Goal: Task Accomplishment & Management: Manage account settings

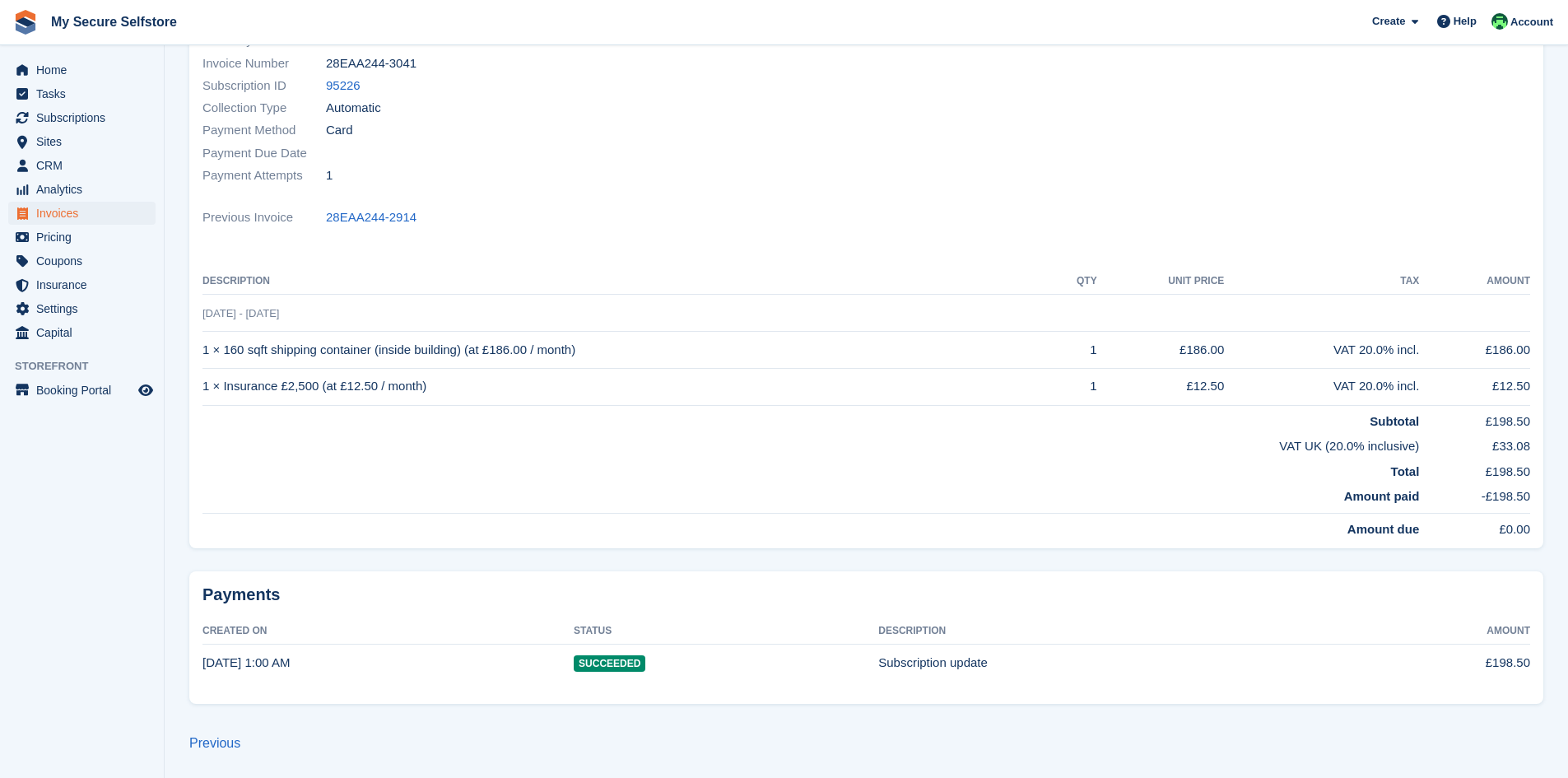
scroll to position [219, 0]
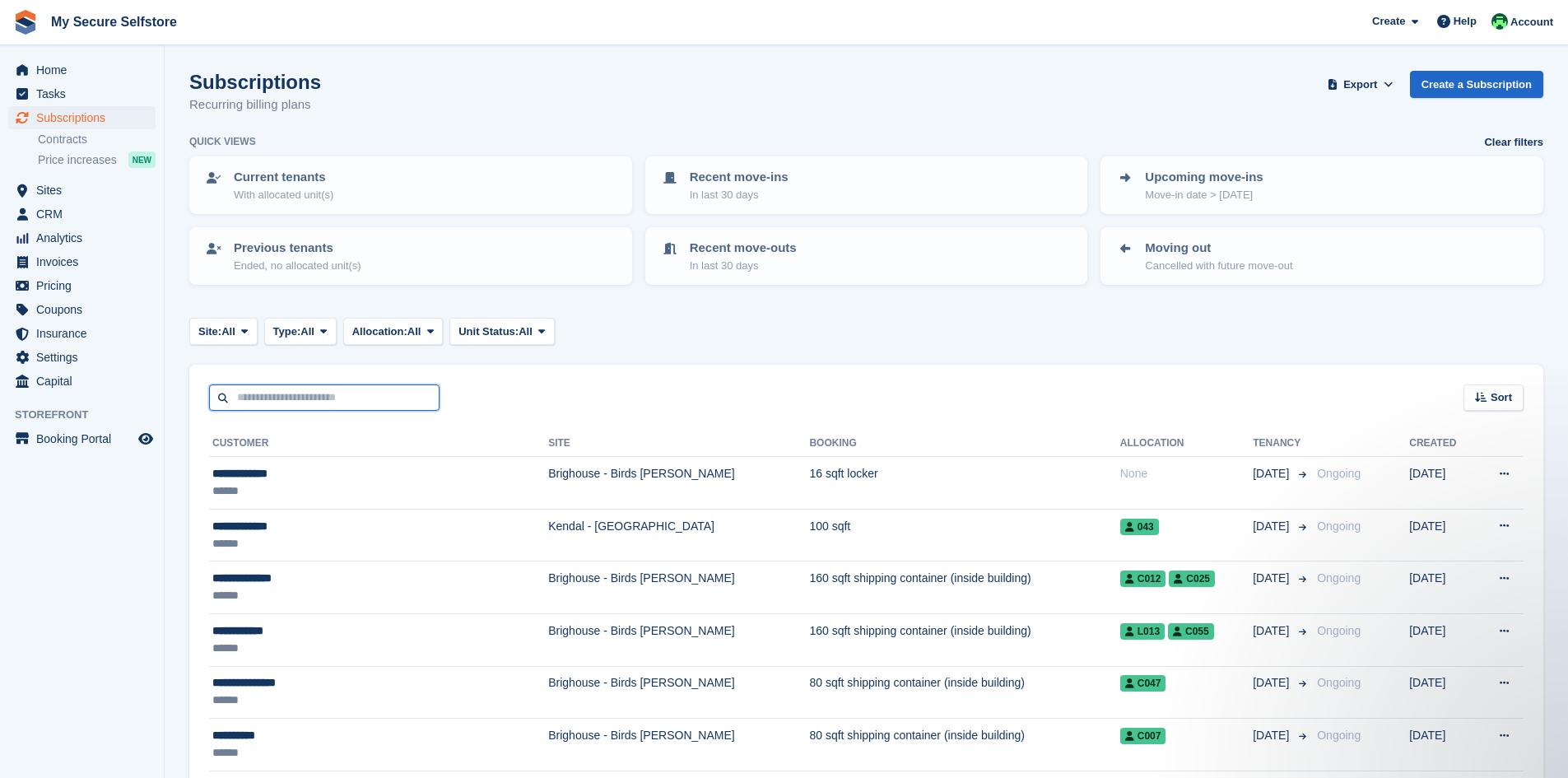
click at [263, 395] on input "text" at bounding box center [324, 398] width 230 height 27
type input "******"
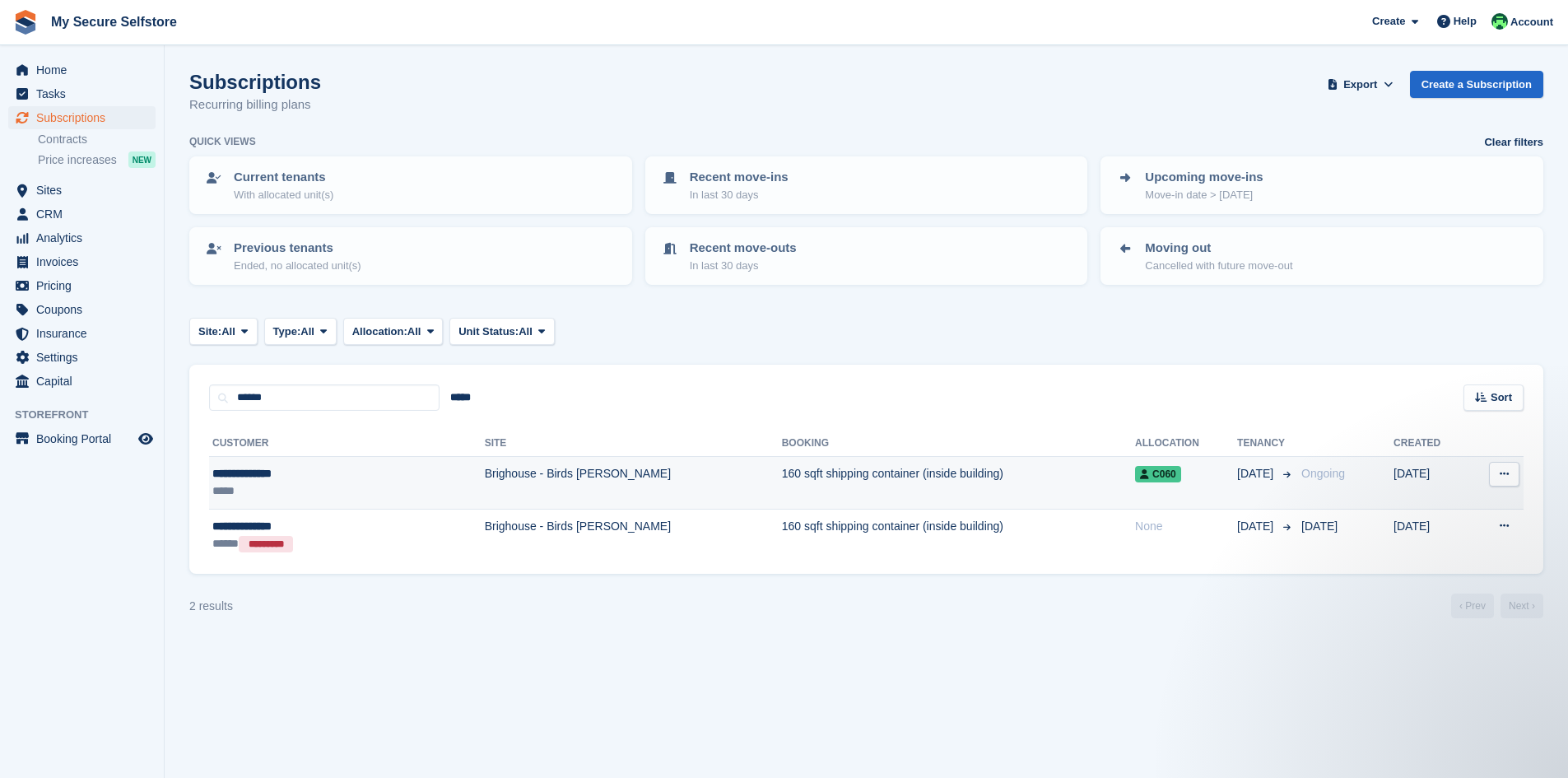
click at [255, 470] on div "**********" at bounding box center [297, 474] width 170 height 17
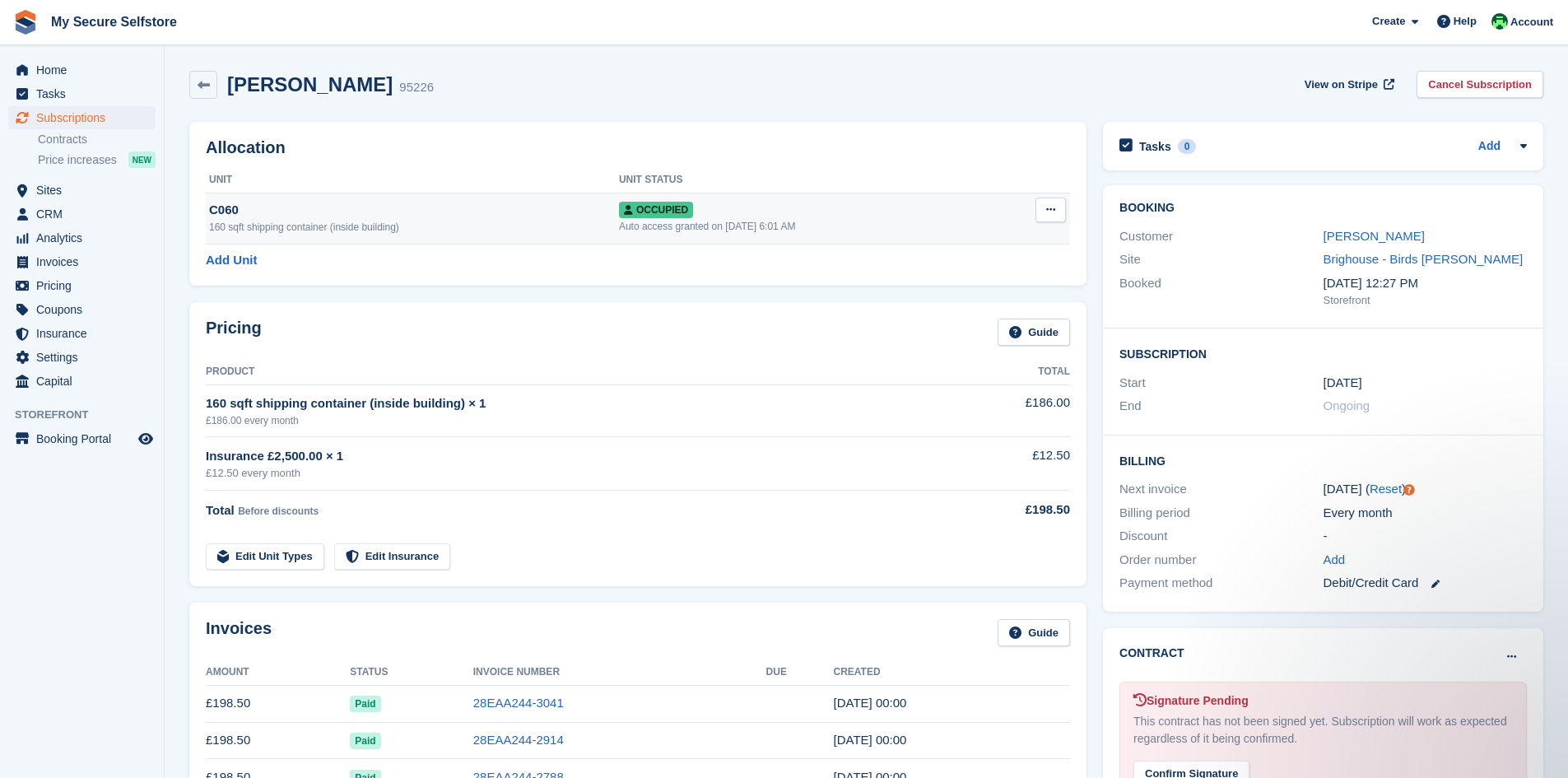
click at [666, 210] on span "Occupied" at bounding box center [656, 210] width 74 height 17
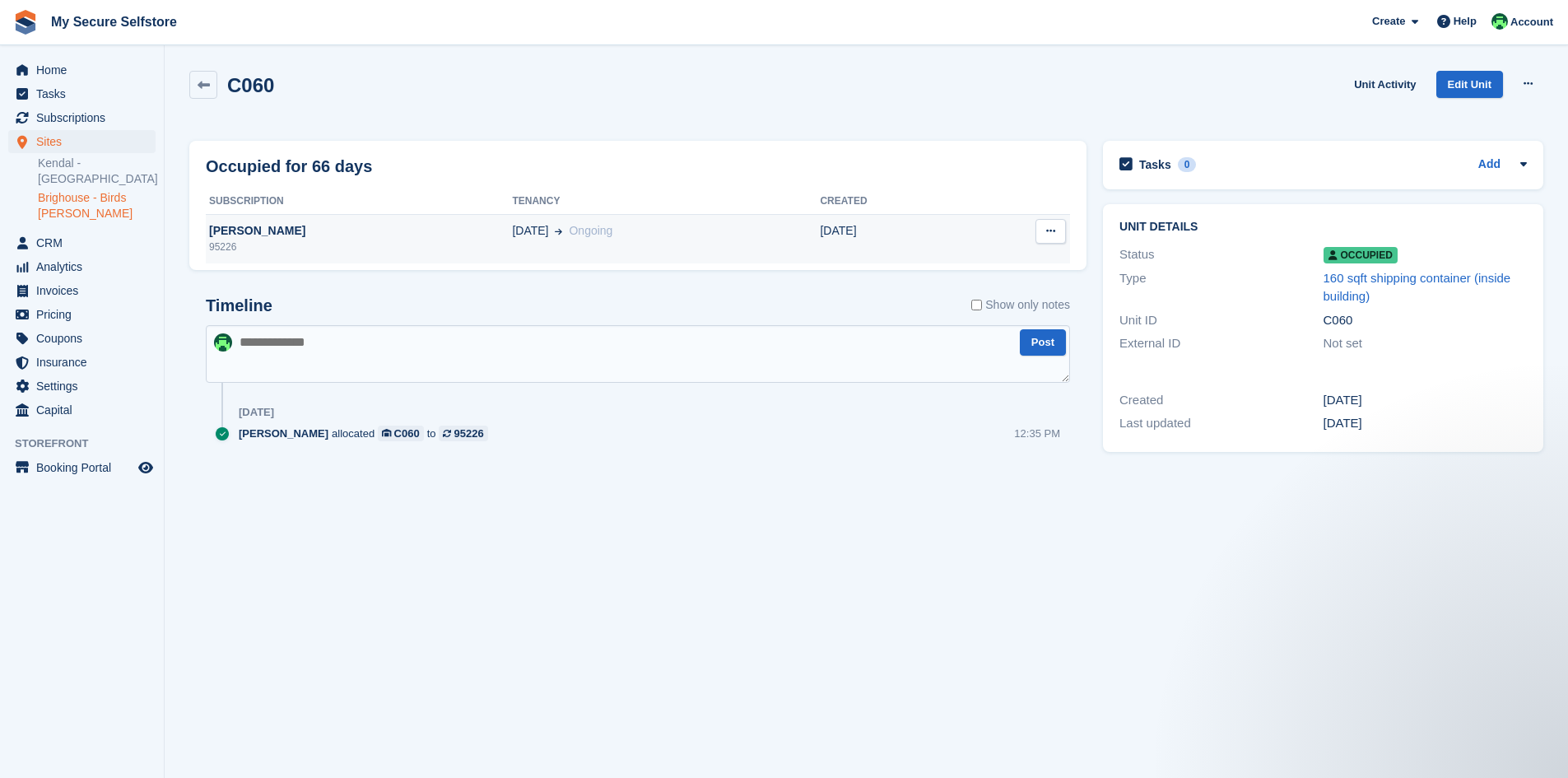
click at [1045, 232] on button at bounding box center [1050, 232] width 31 height 25
click at [772, 218] on td "18 Jul Ongoing" at bounding box center [666, 239] width 308 height 49
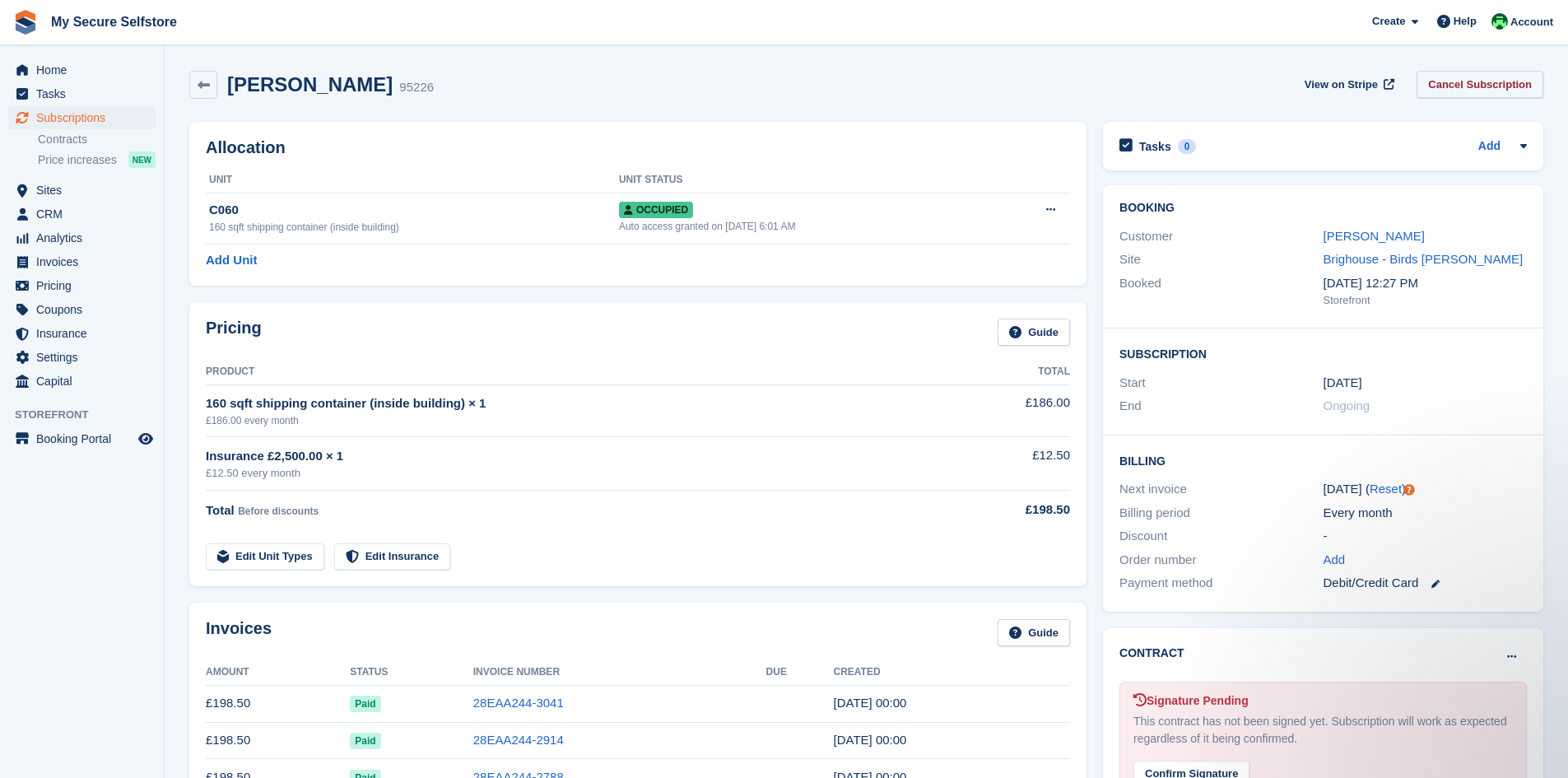
click at [1458, 77] on link "Cancel Subscription" at bounding box center [1480, 84] width 127 height 27
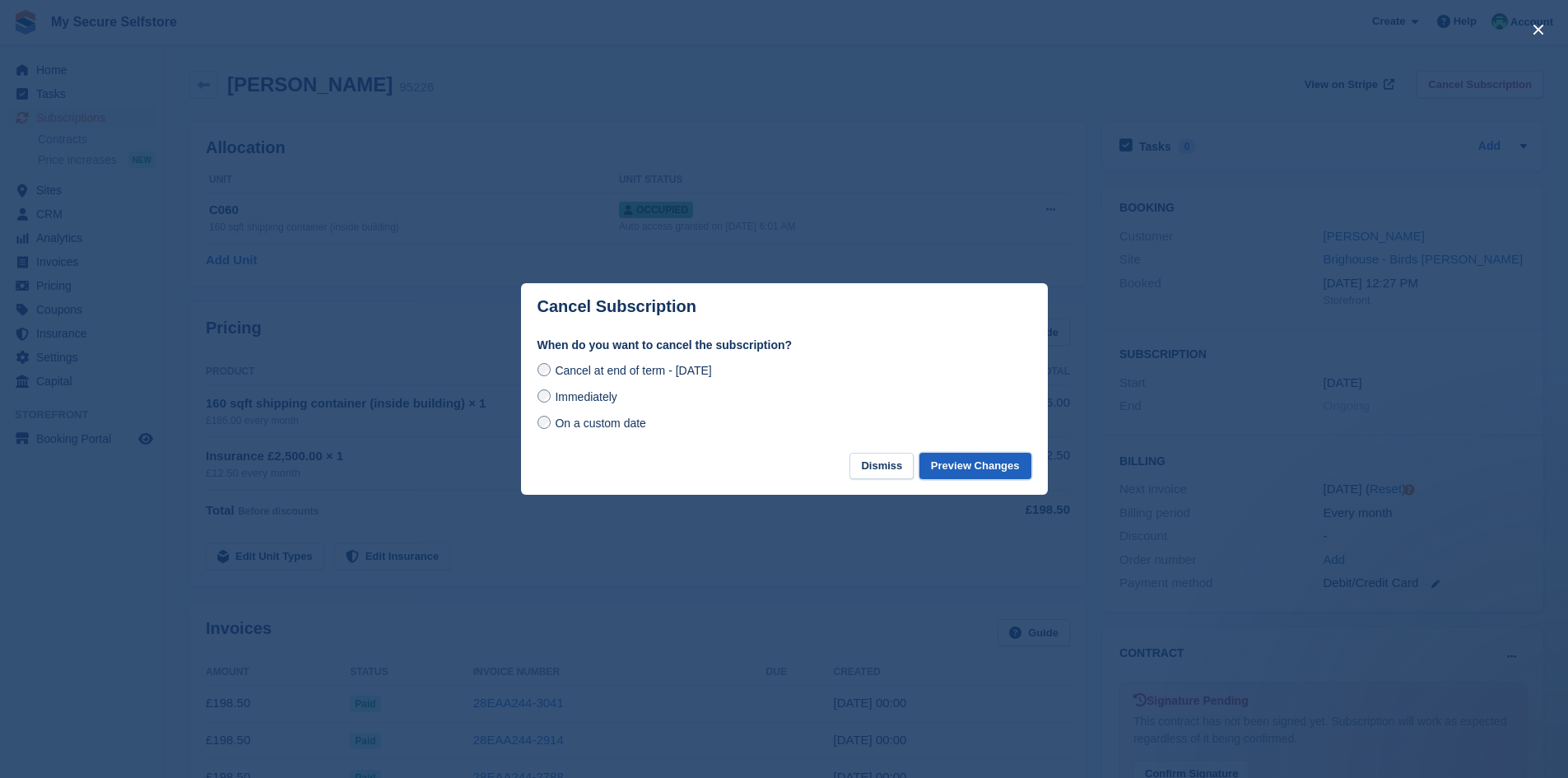
click at [956, 471] on button "Preview Changes" at bounding box center [976, 466] width 112 height 27
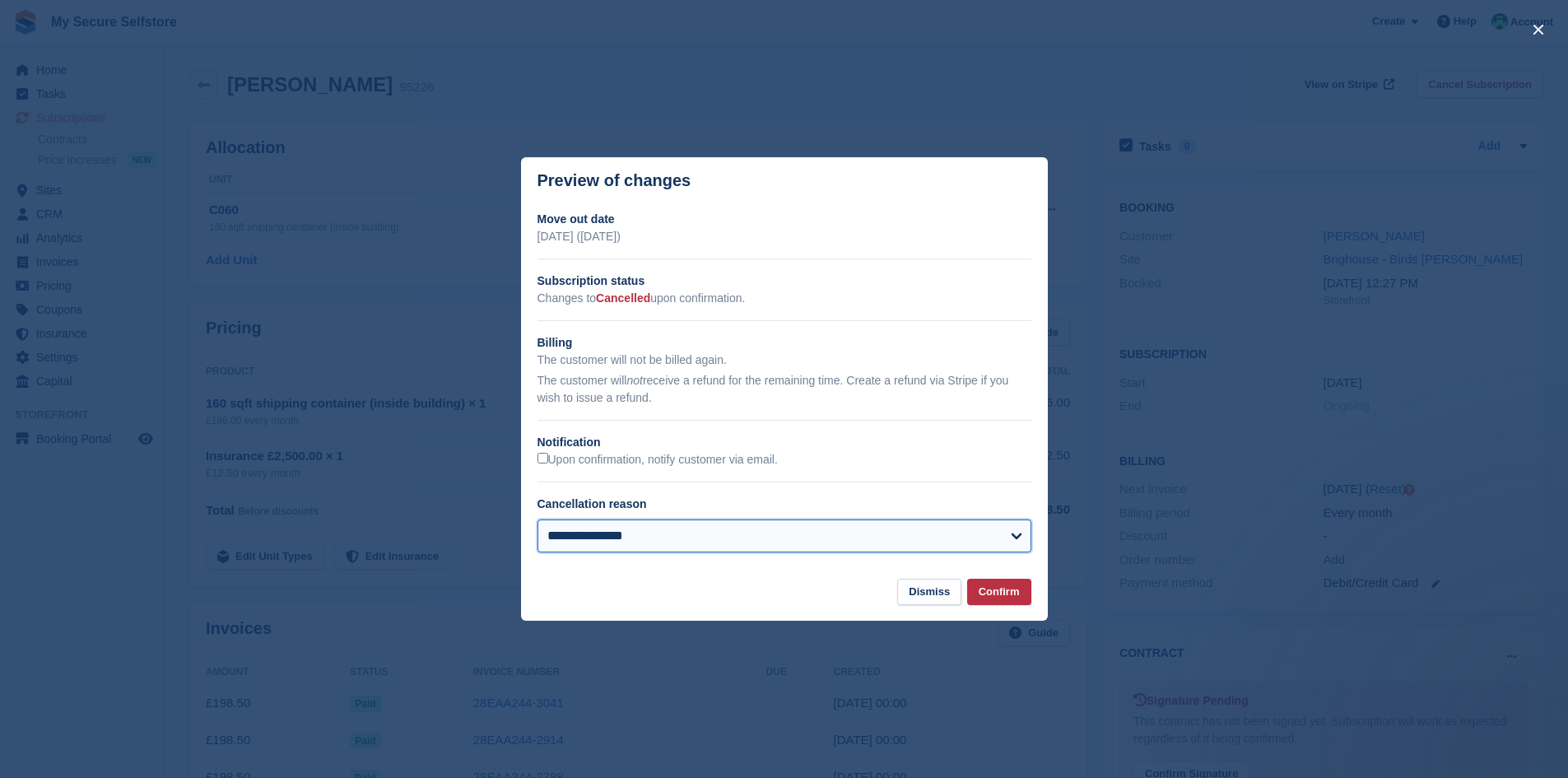
click at [1016, 534] on select "**********" at bounding box center [784, 536] width 494 height 33
select select "**********"
click at [538, 520] on select "**********" at bounding box center [784, 536] width 494 height 33
click at [1005, 592] on button "Confirm" at bounding box center [999, 592] width 64 height 27
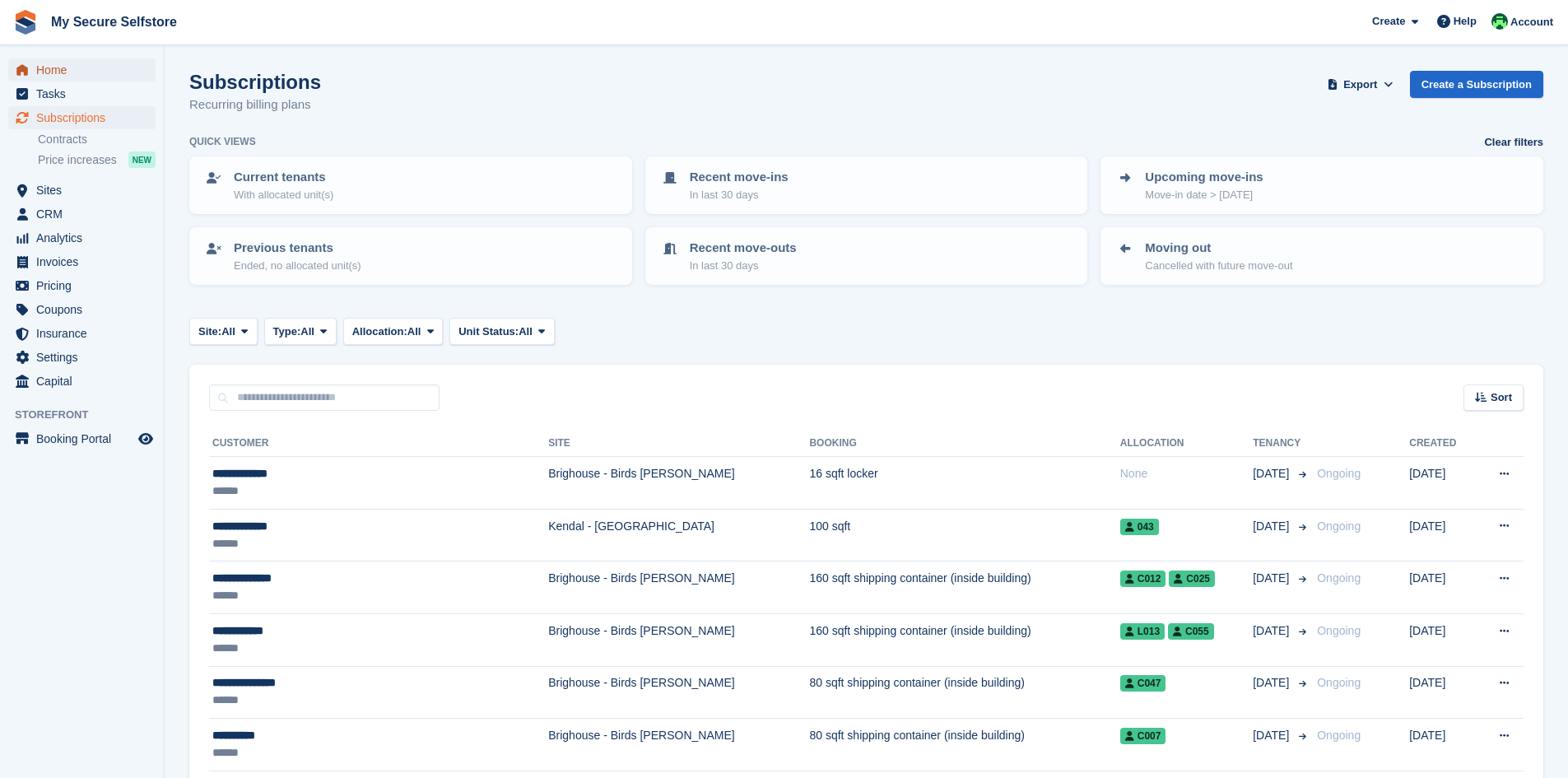
click at [47, 68] on span "Home" at bounding box center [86, 70] width 99 height 23
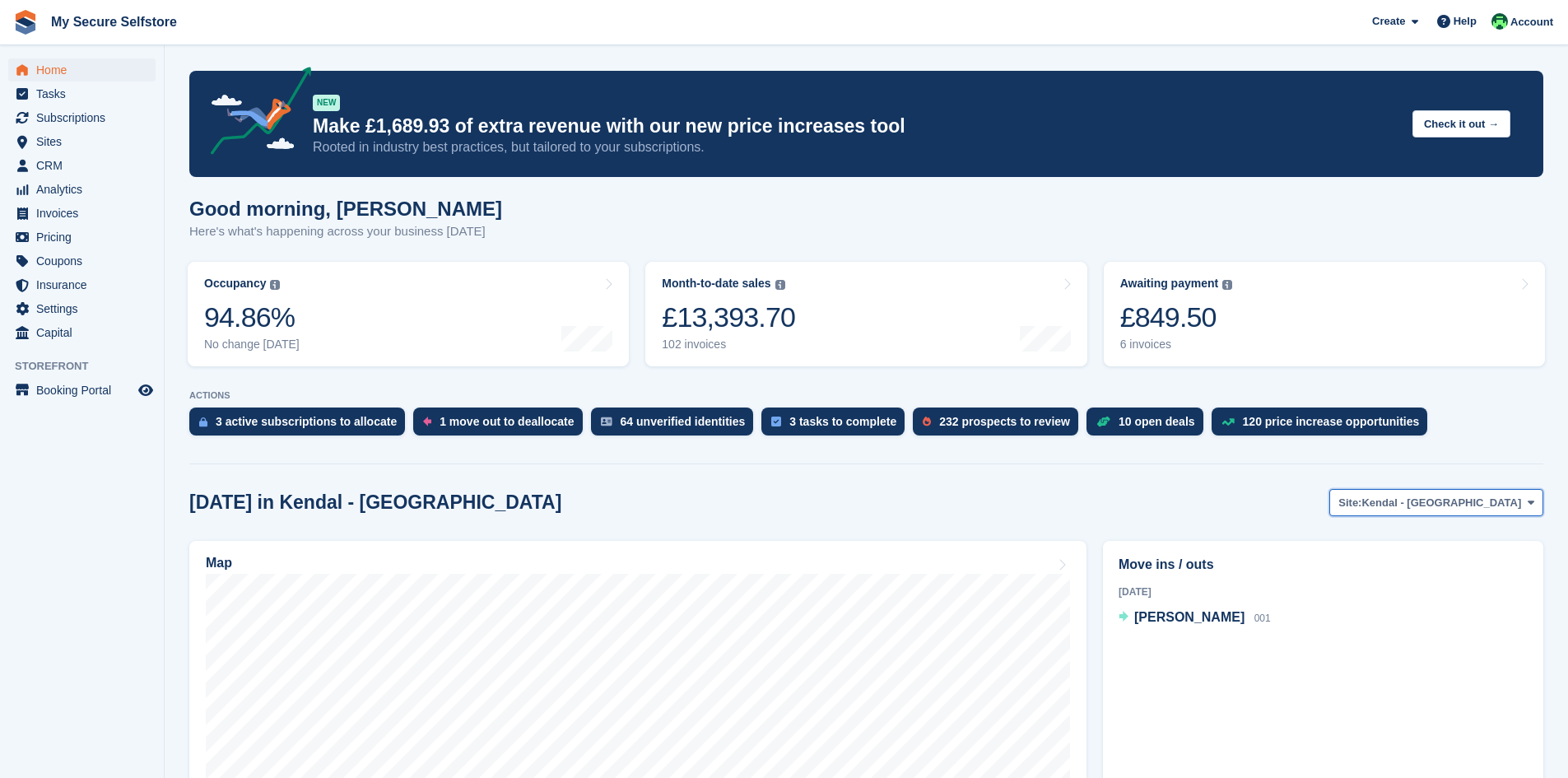
click at [1531, 501] on icon at bounding box center [1531, 502] width 7 height 11
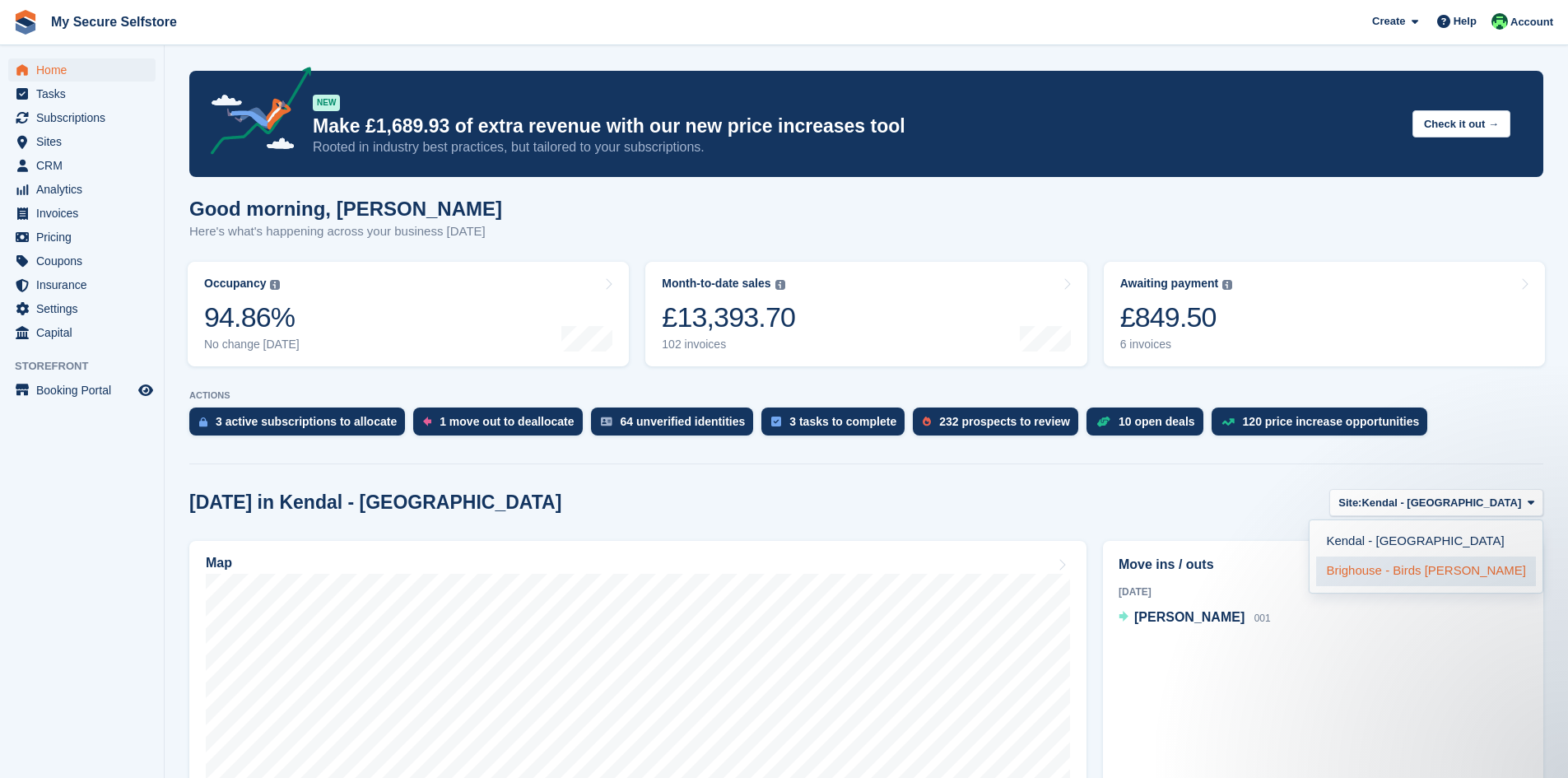
click at [1430, 574] on link "Brighouse - Birds [PERSON_NAME]" at bounding box center [1426, 572] width 220 height 30
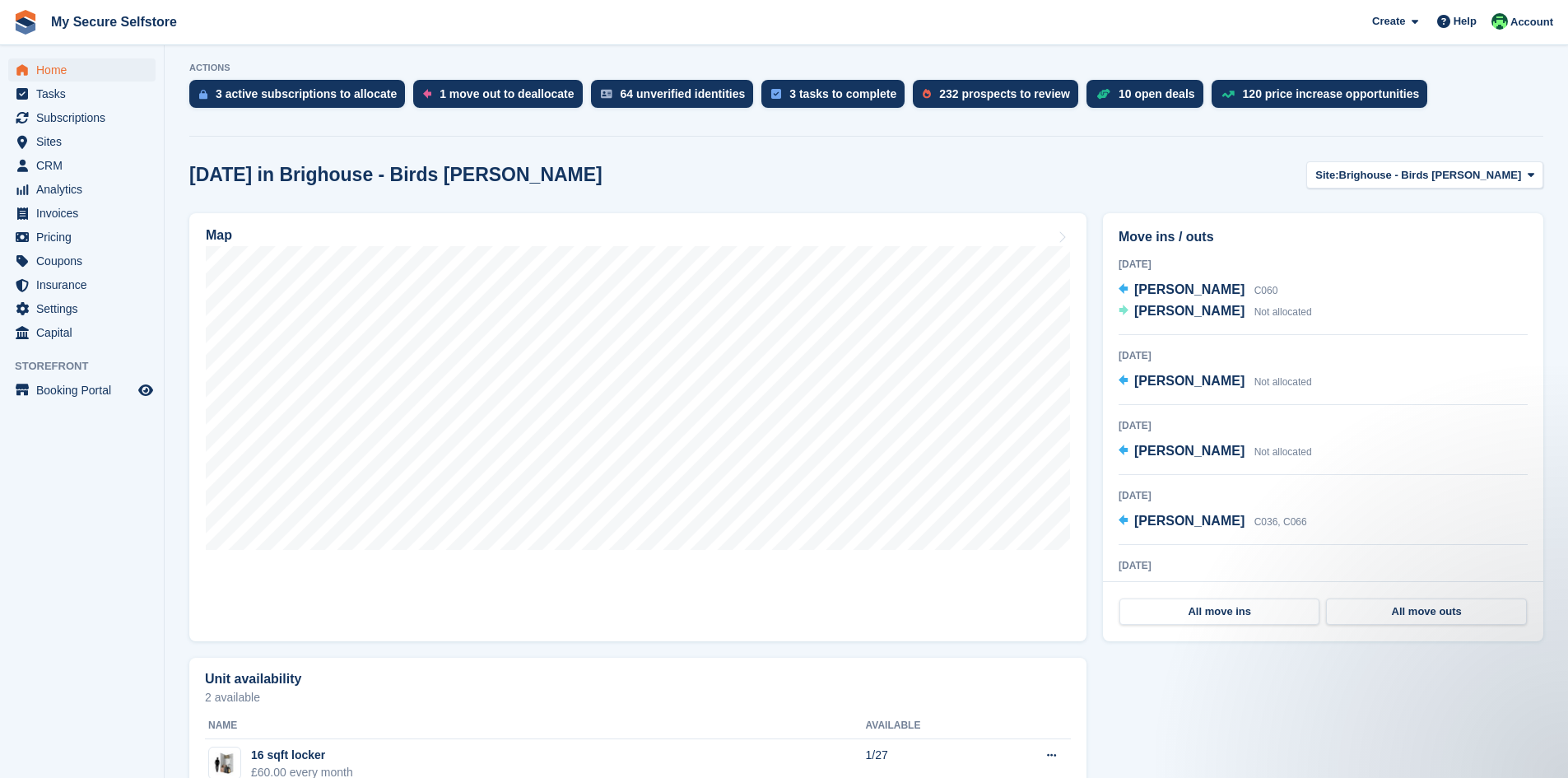
scroll to position [329, 0]
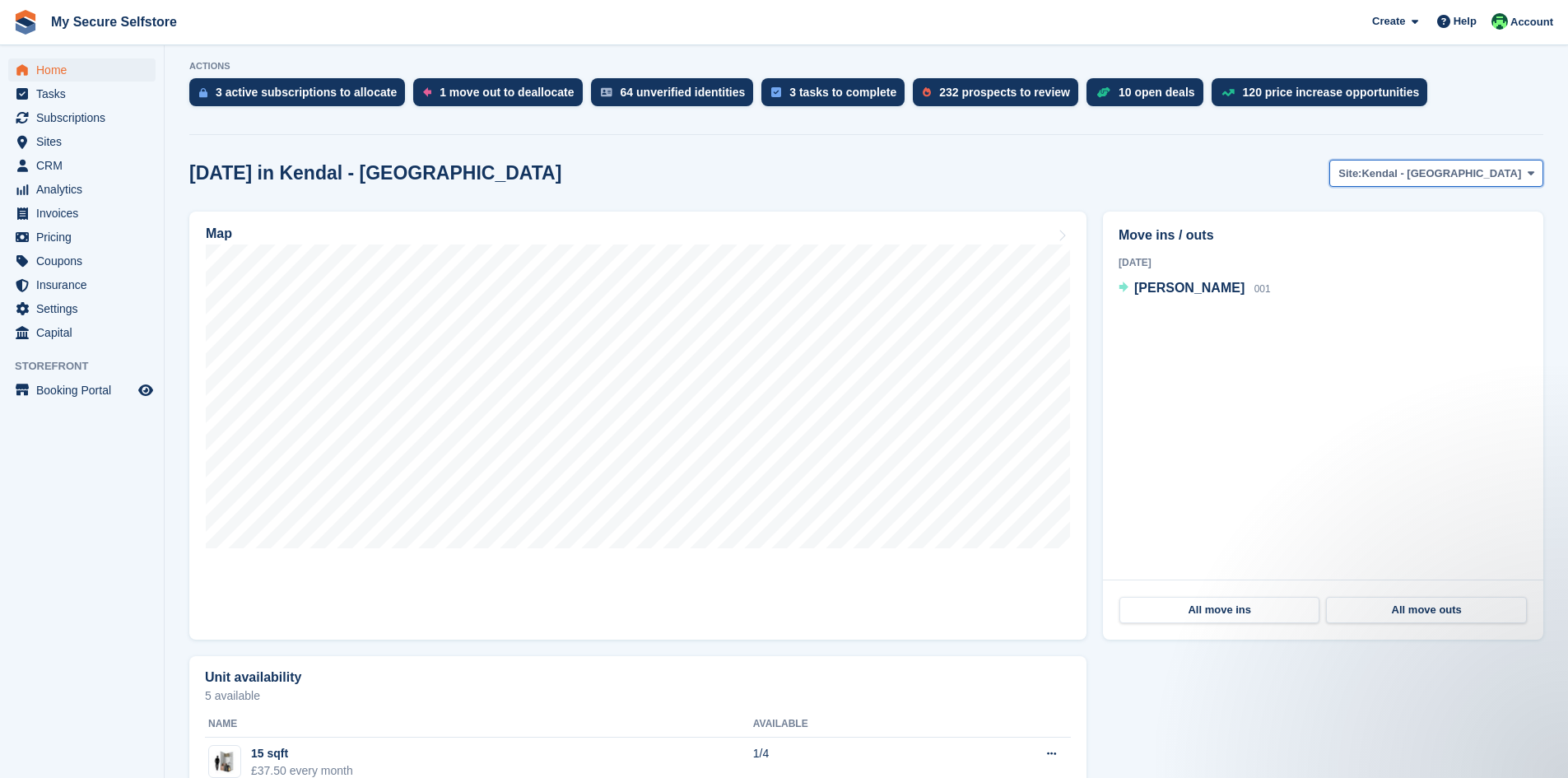
click at [1537, 175] on span at bounding box center [1531, 173] width 13 height 13
click at [53, 67] on span "Home" at bounding box center [86, 70] width 99 height 23
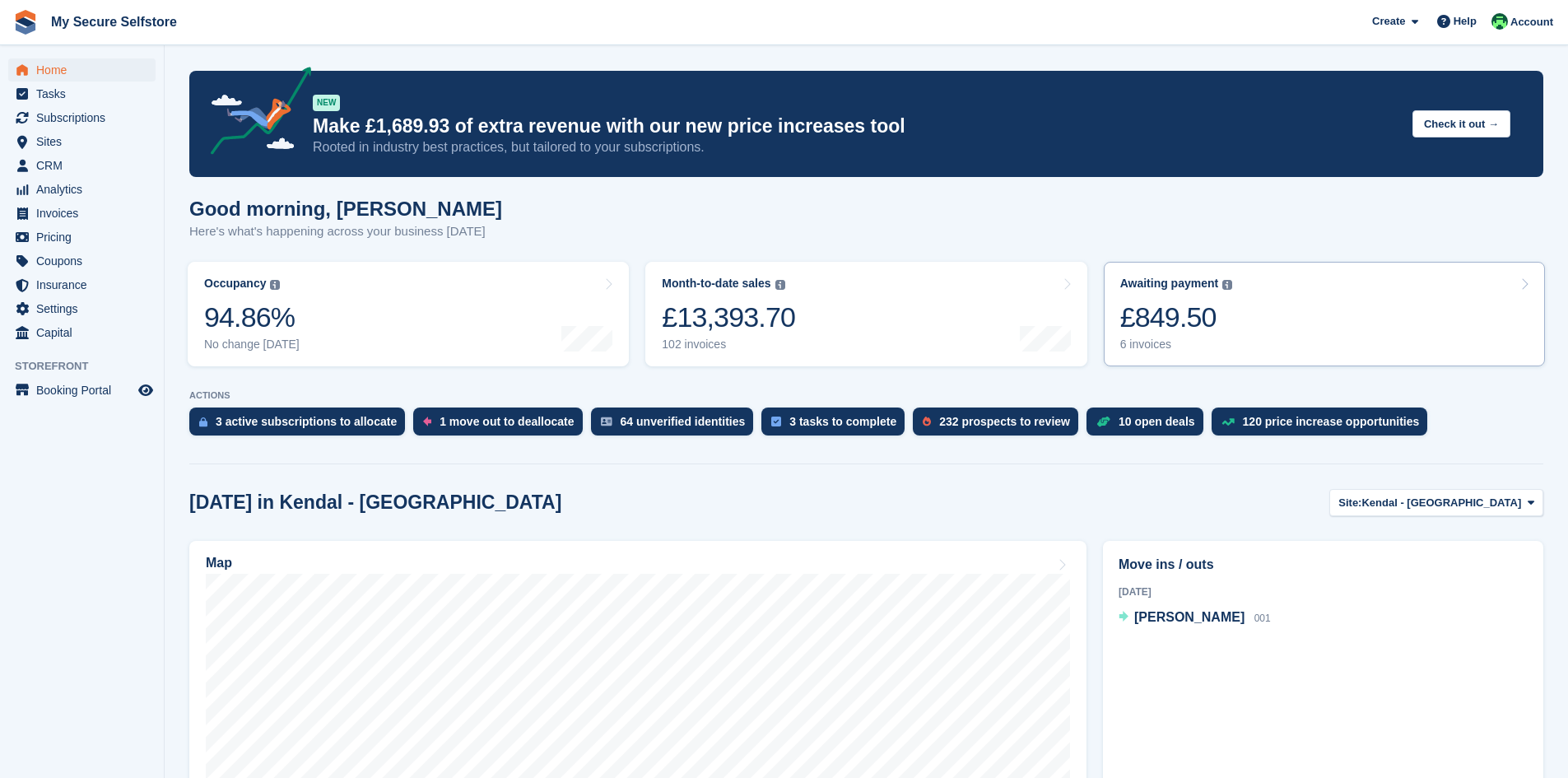
click at [1144, 318] on div "£849.50" at bounding box center [1177, 318] width 113 height 34
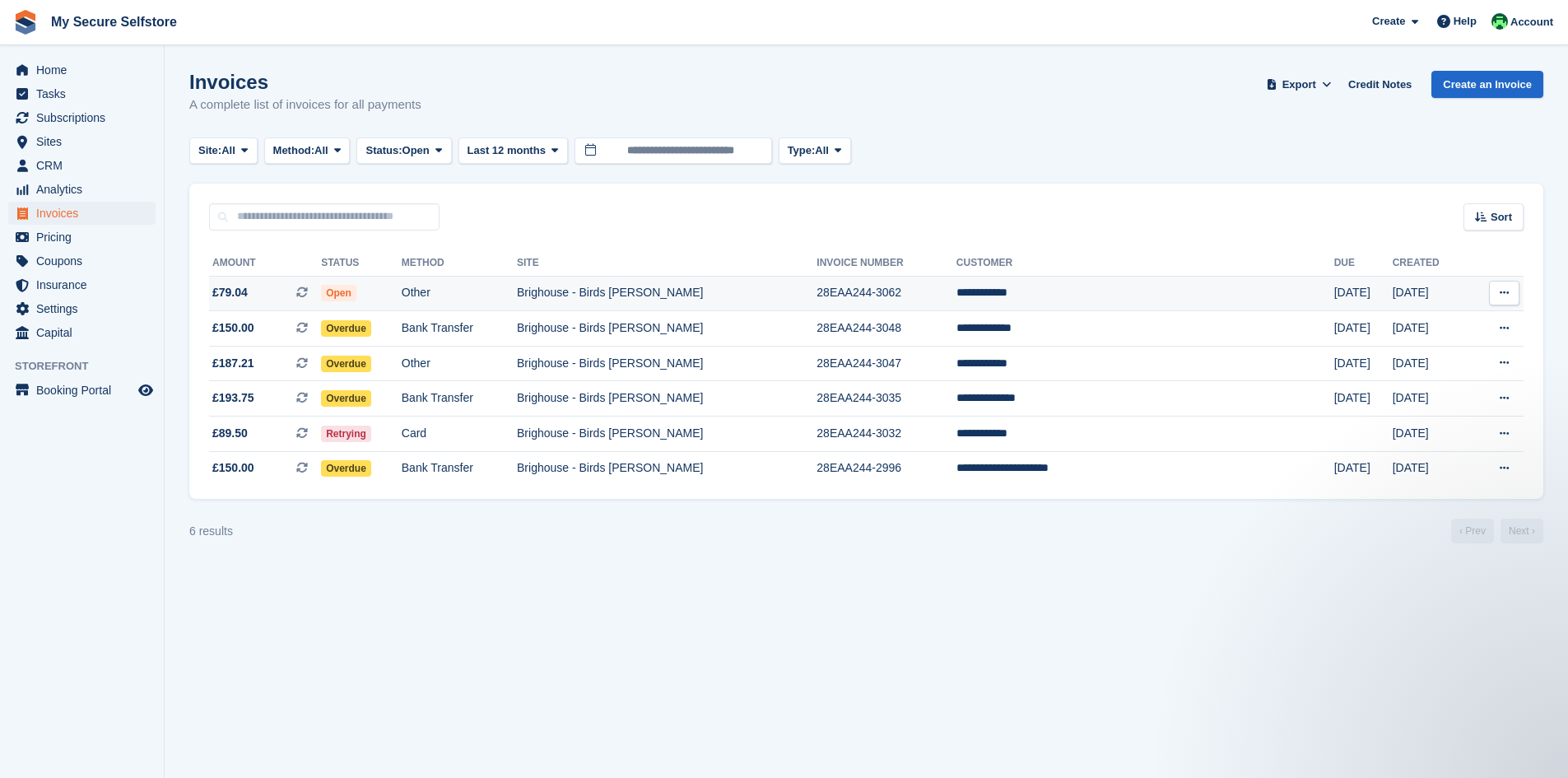
click at [356, 293] on span "Open" at bounding box center [338, 293] width 36 height 17
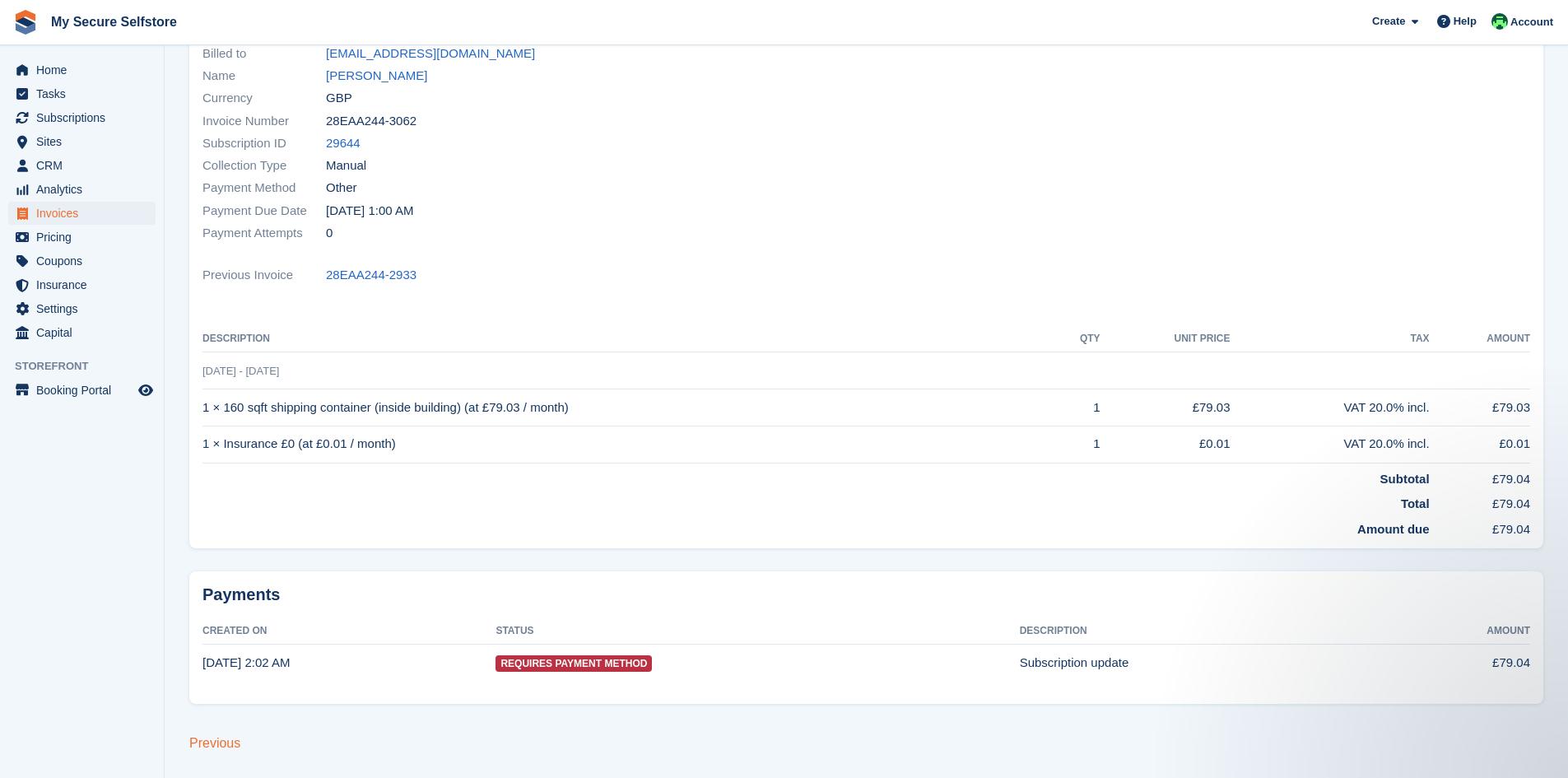
click at [217, 745] on link "Previous" at bounding box center [214, 743] width 51 height 14
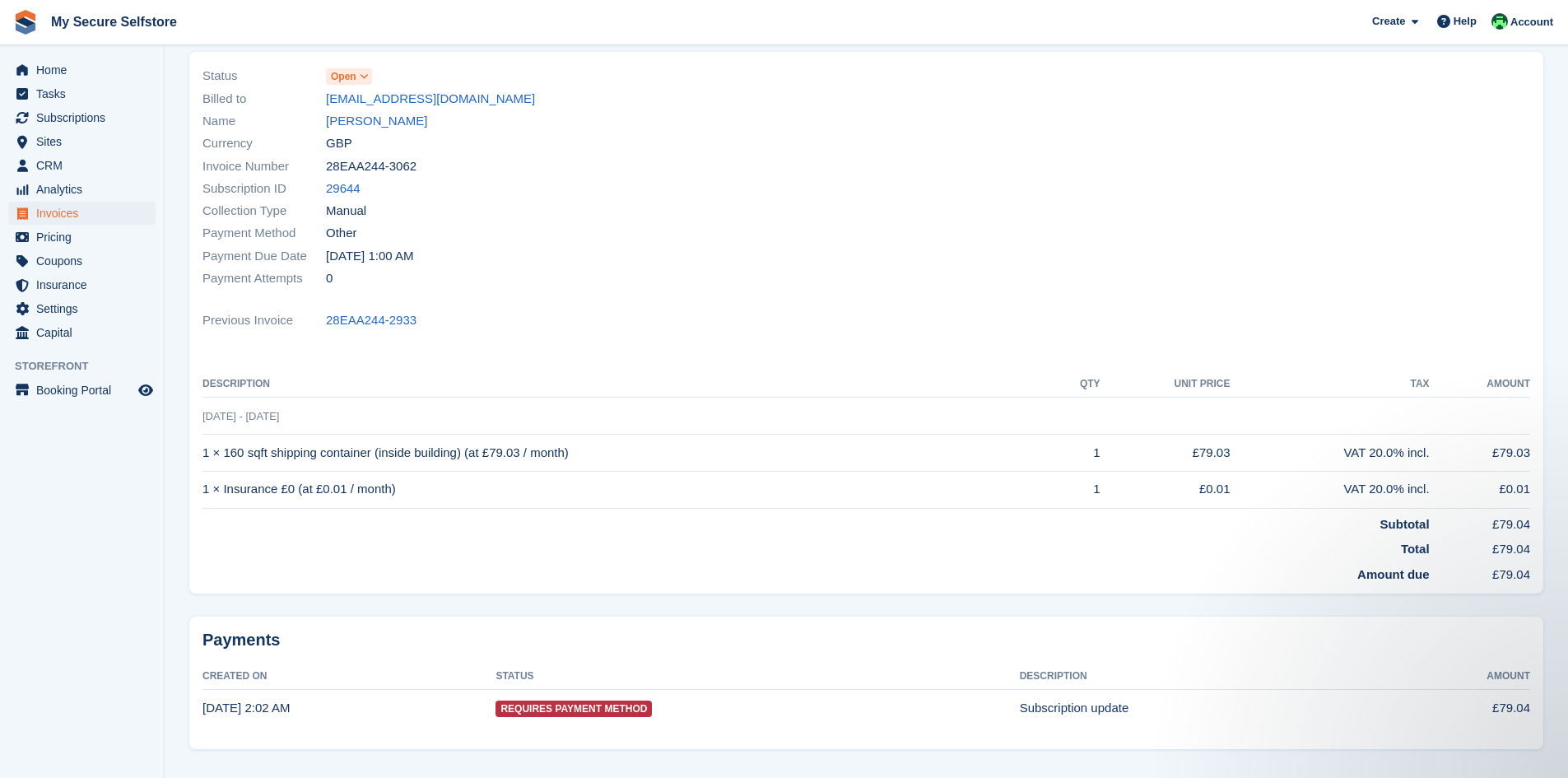
scroll to position [78, 0]
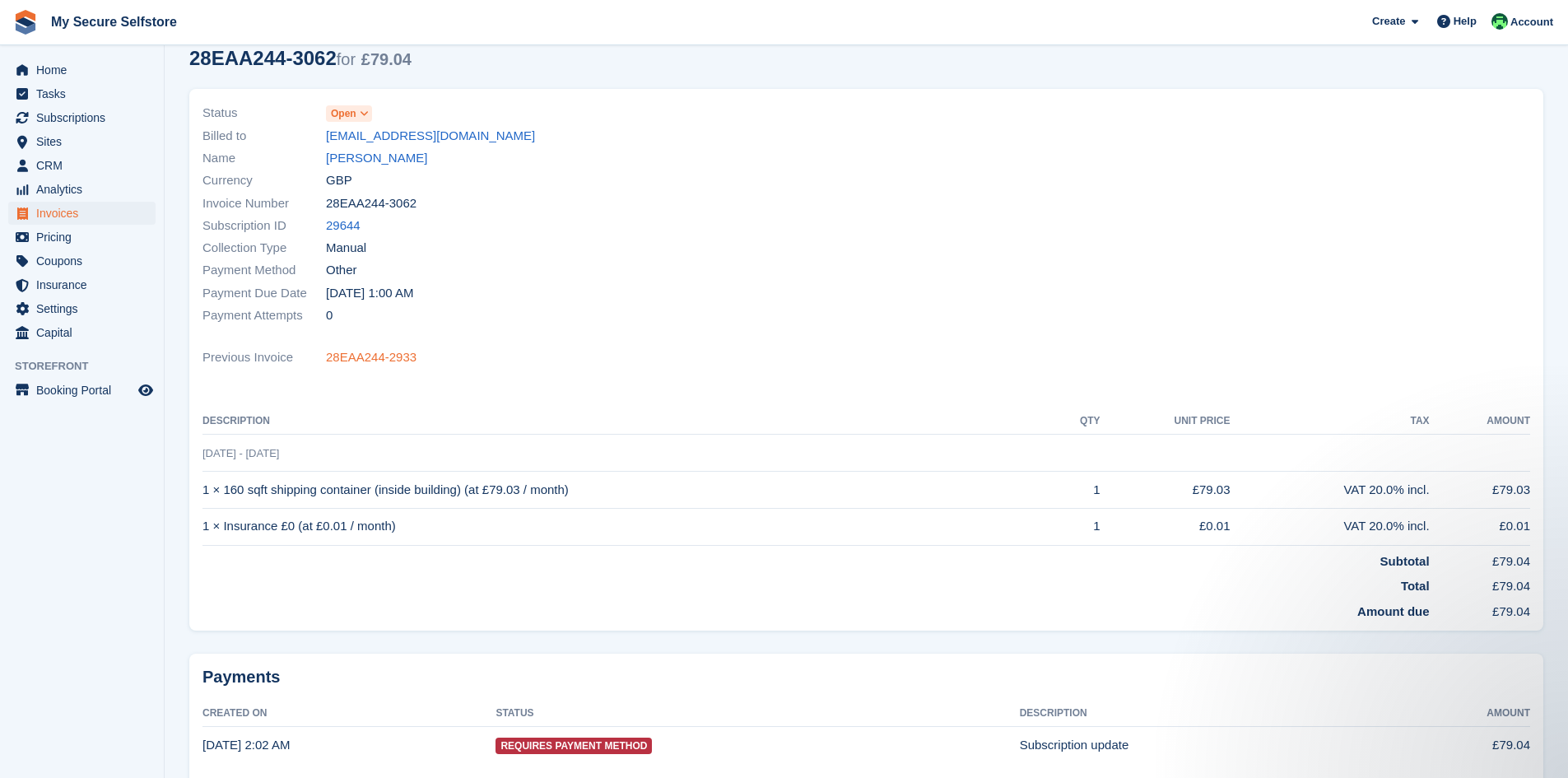
click at [395, 353] on link "28EAA244-2933" at bounding box center [371, 357] width 91 height 19
click at [53, 71] on span "Home" at bounding box center [86, 70] width 99 height 23
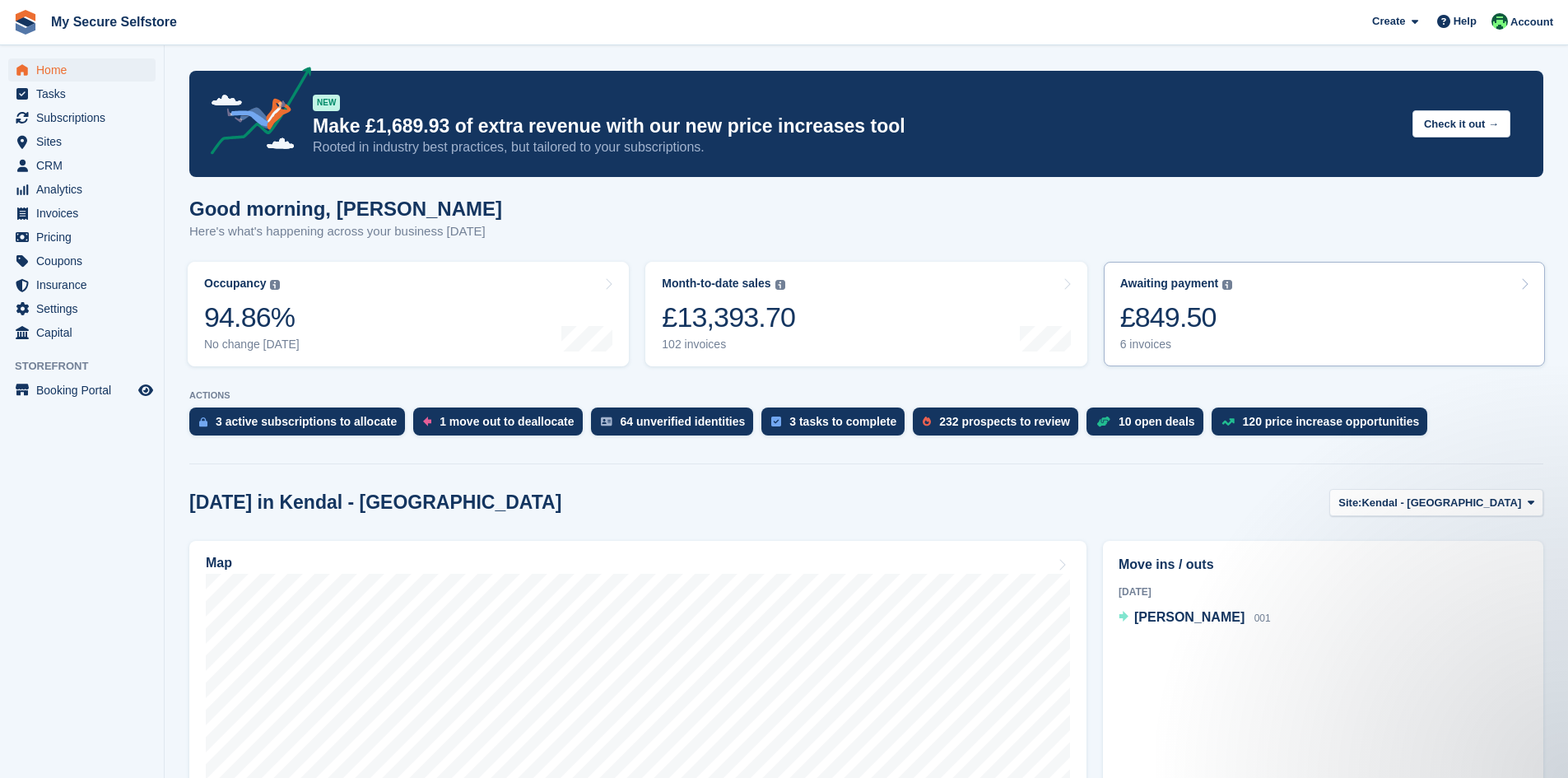
click at [1182, 315] on div "£849.50" at bounding box center [1177, 318] width 113 height 34
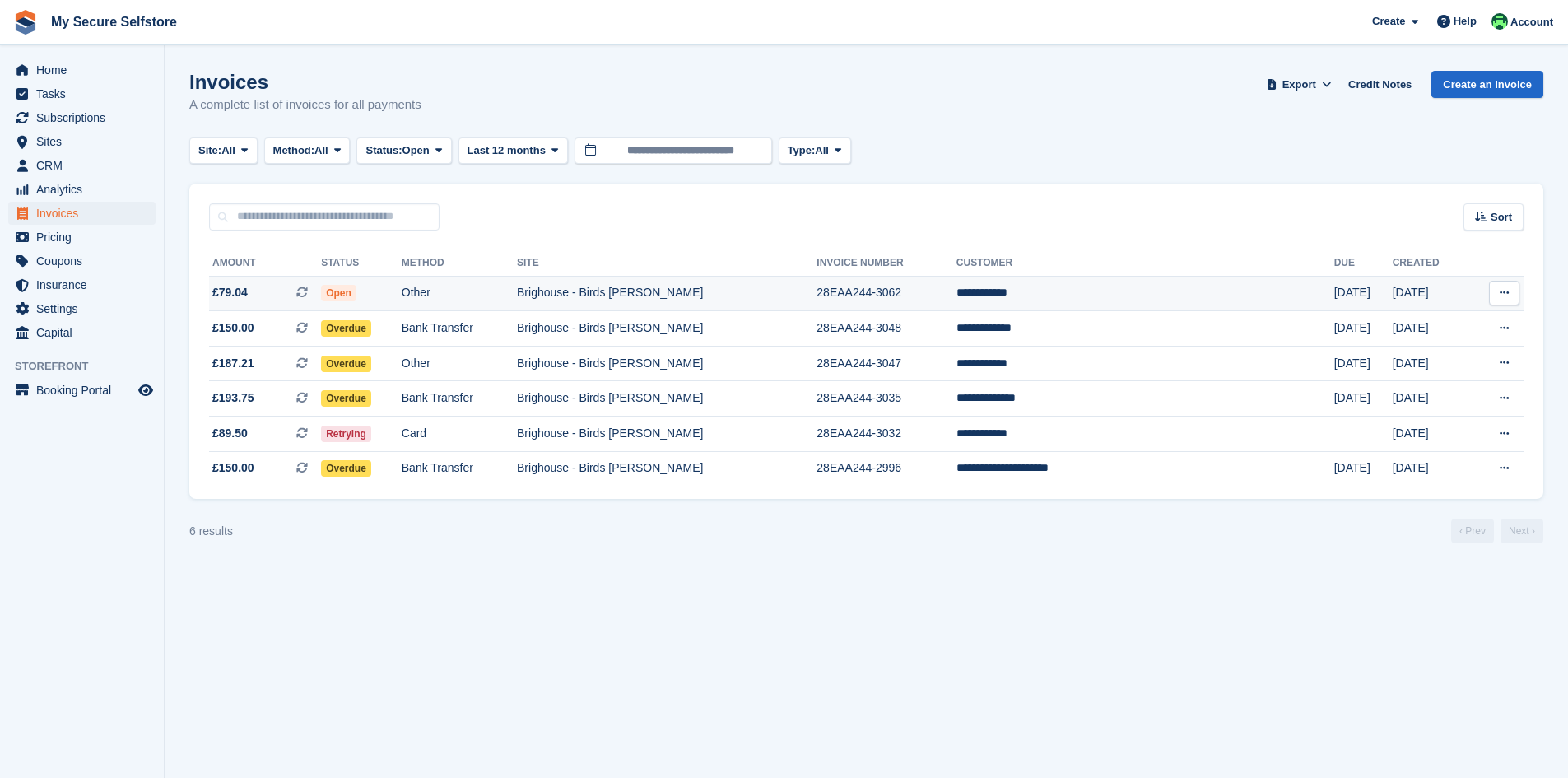
click at [650, 290] on td "Brighouse - Birds [PERSON_NAME]" at bounding box center [666, 293] width 300 height 36
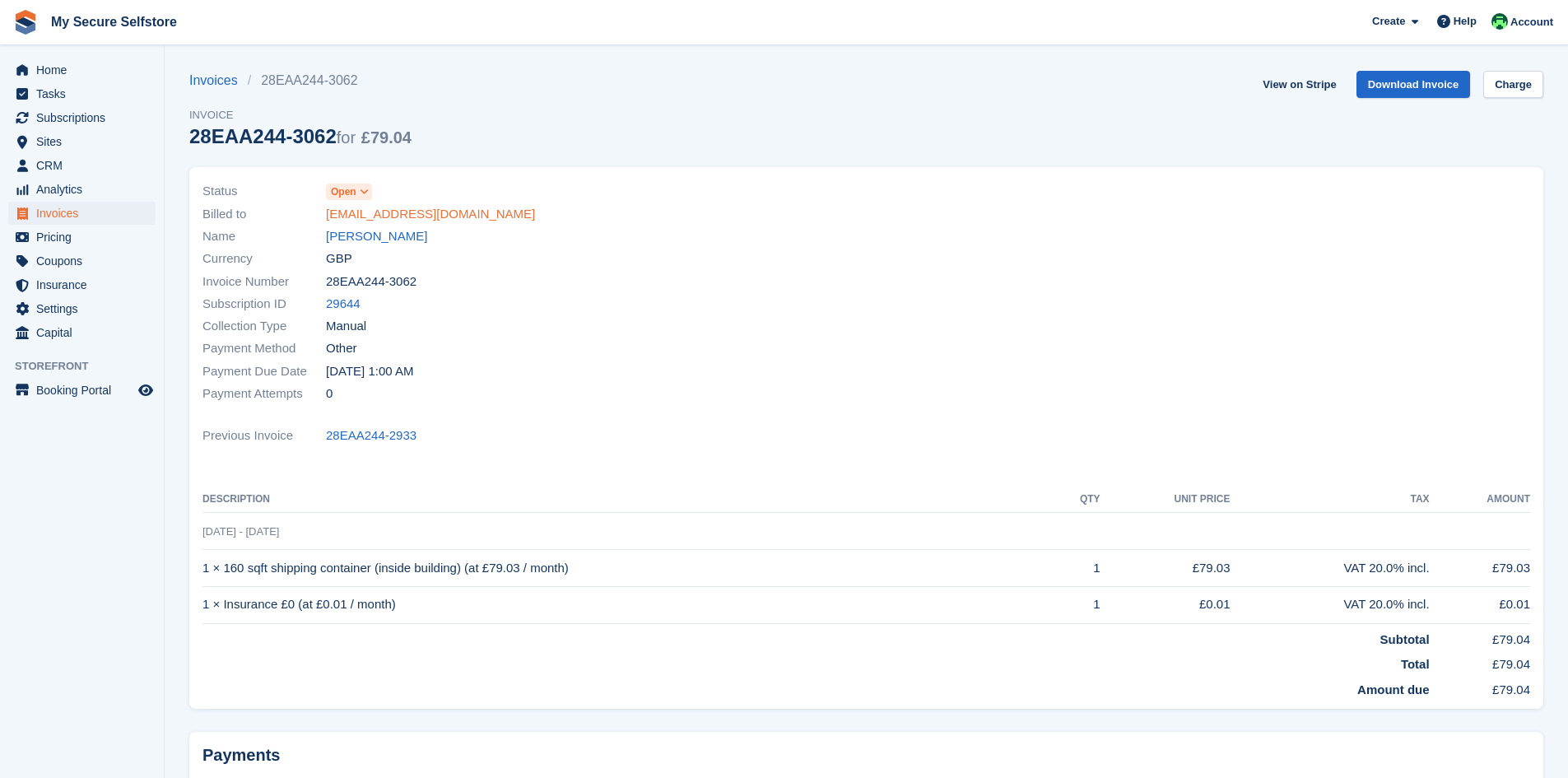
click at [458, 212] on link "kirsty@perfectvenuedressing.co.uk" at bounding box center [430, 214] width 209 height 19
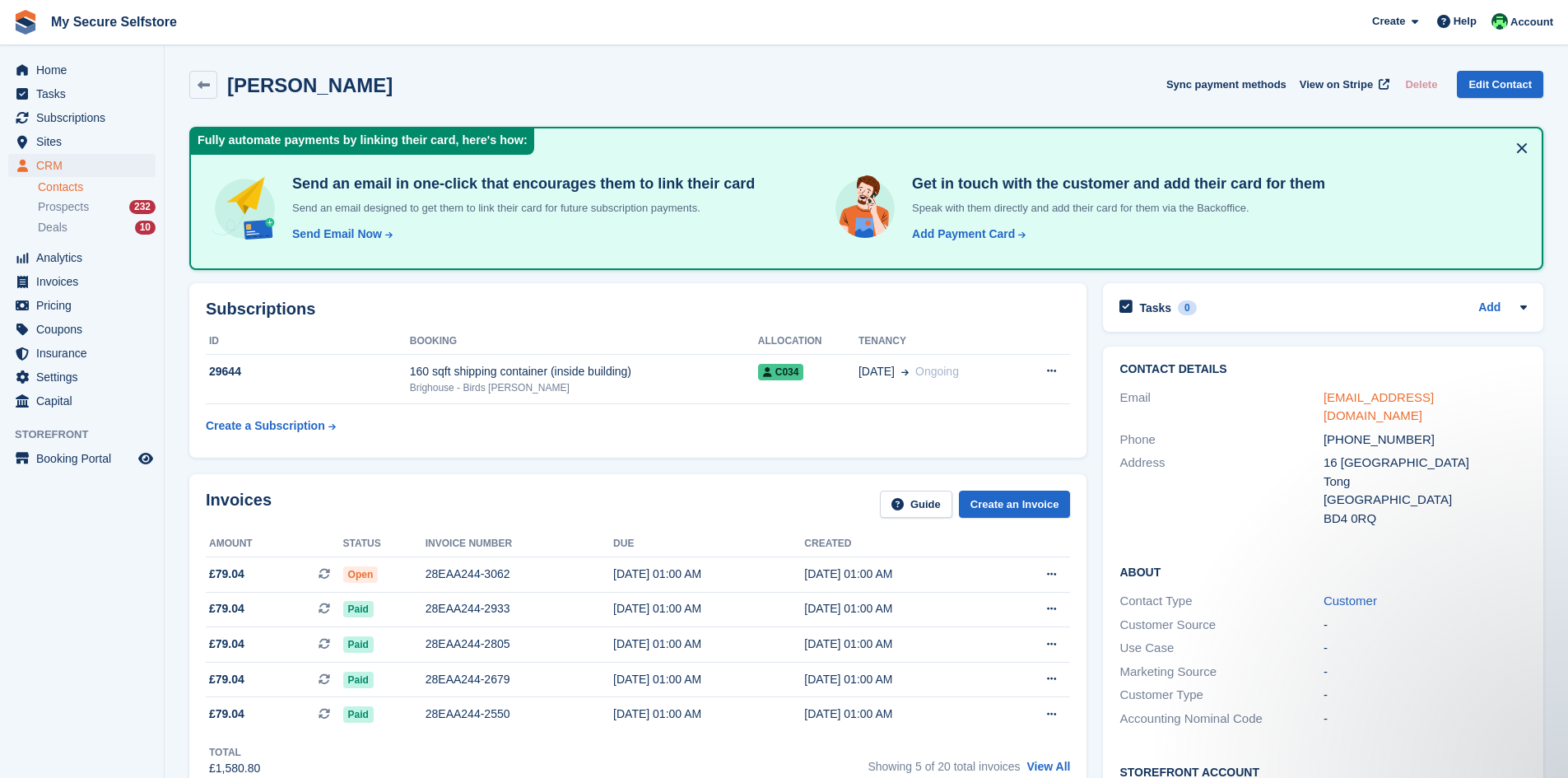
click at [1433, 391] on link "kirsty@perfectvenuedressing.co.uk" at bounding box center [1379, 407] width 111 height 33
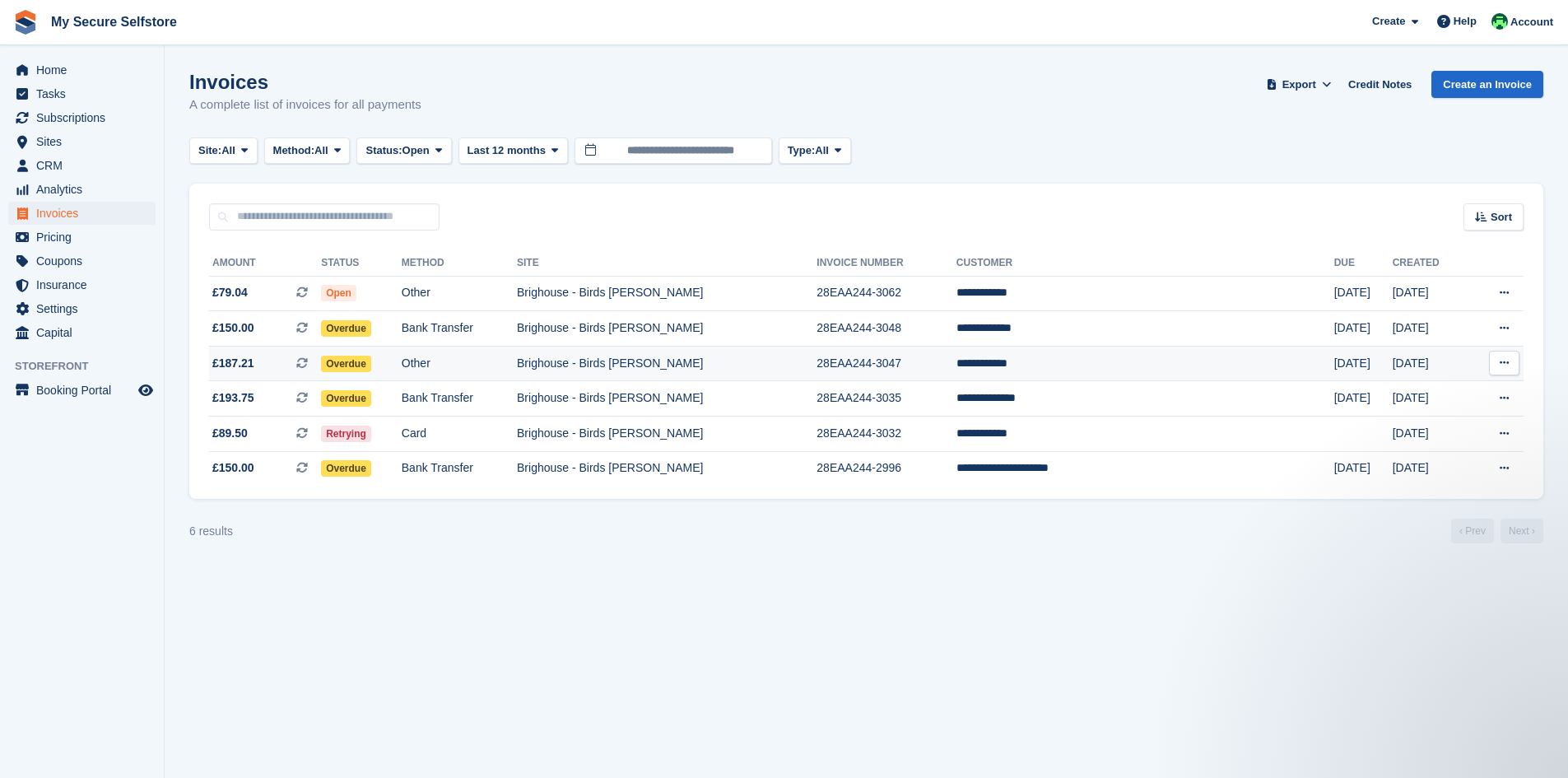
click at [371, 362] on span "Overdue" at bounding box center [346, 364] width 50 height 17
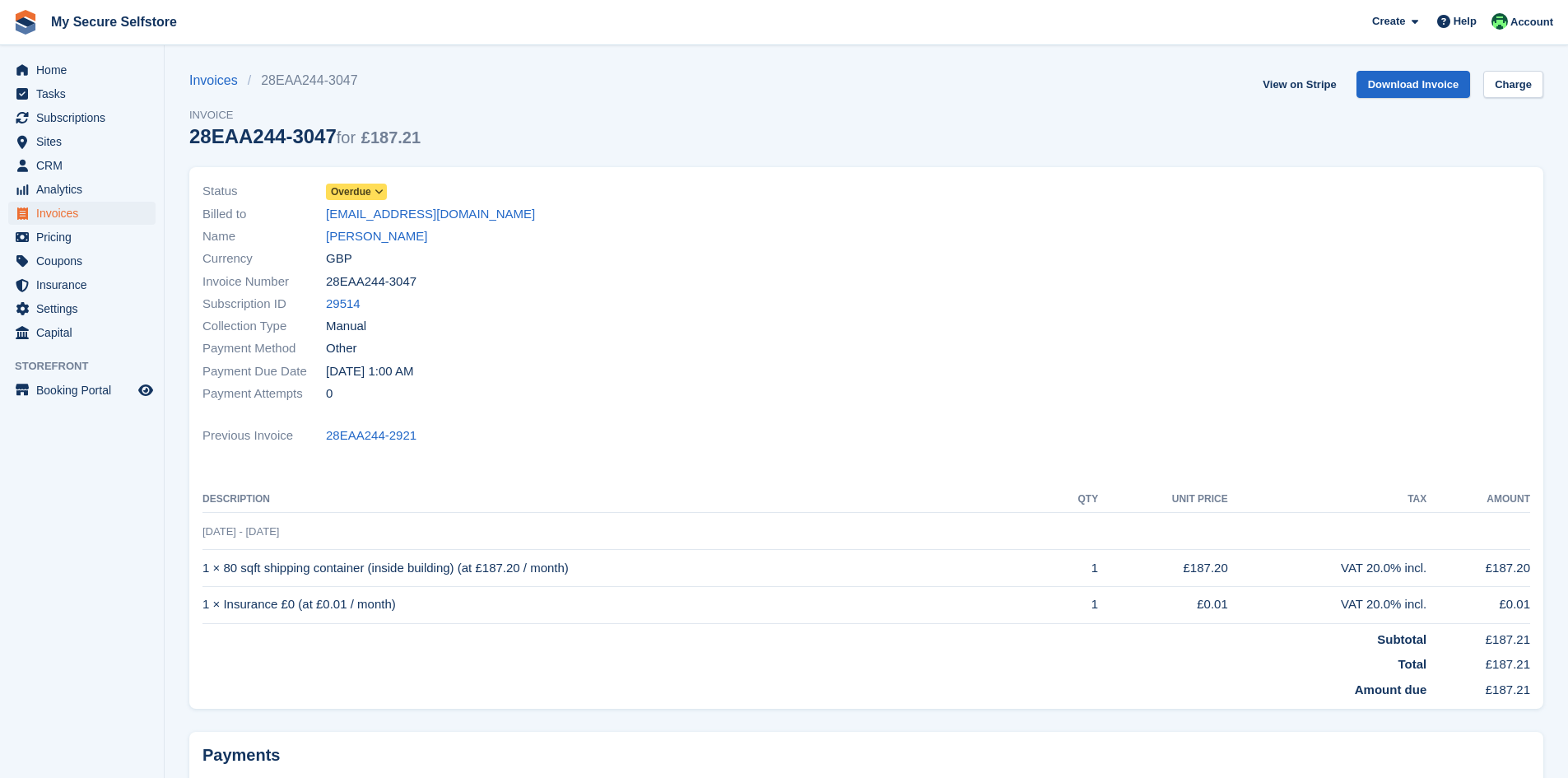
click at [376, 192] on icon at bounding box center [379, 192] width 9 height 10
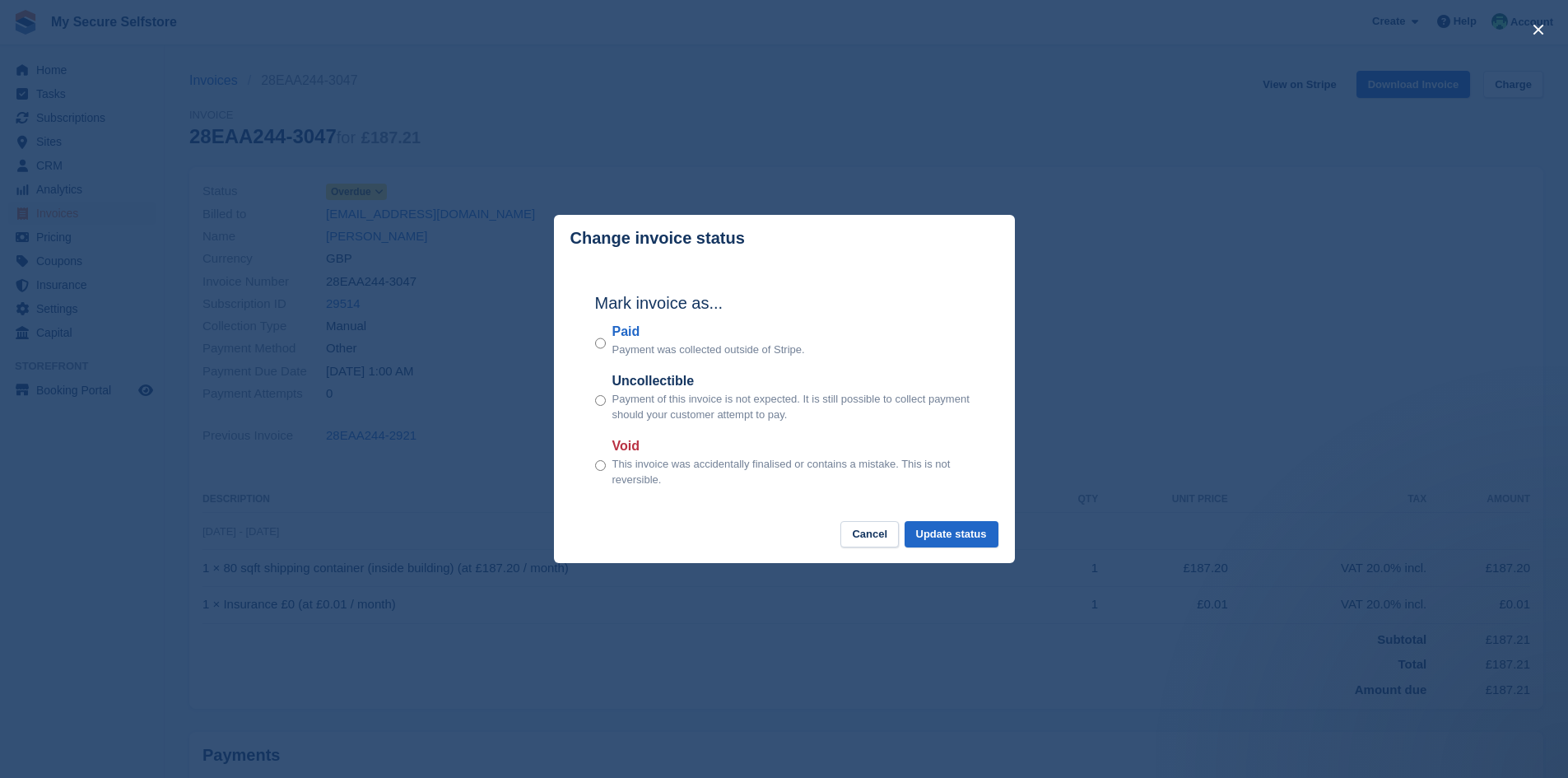
click at [592, 344] on div "Mark invoice as... Paid Payment was collected outside of Stripe. Uncollectible …" at bounding box center [784, 391] width 411 height 259
click at [957, 539] on button "Update status" at bounding box center [951, 534] width 94 height 27
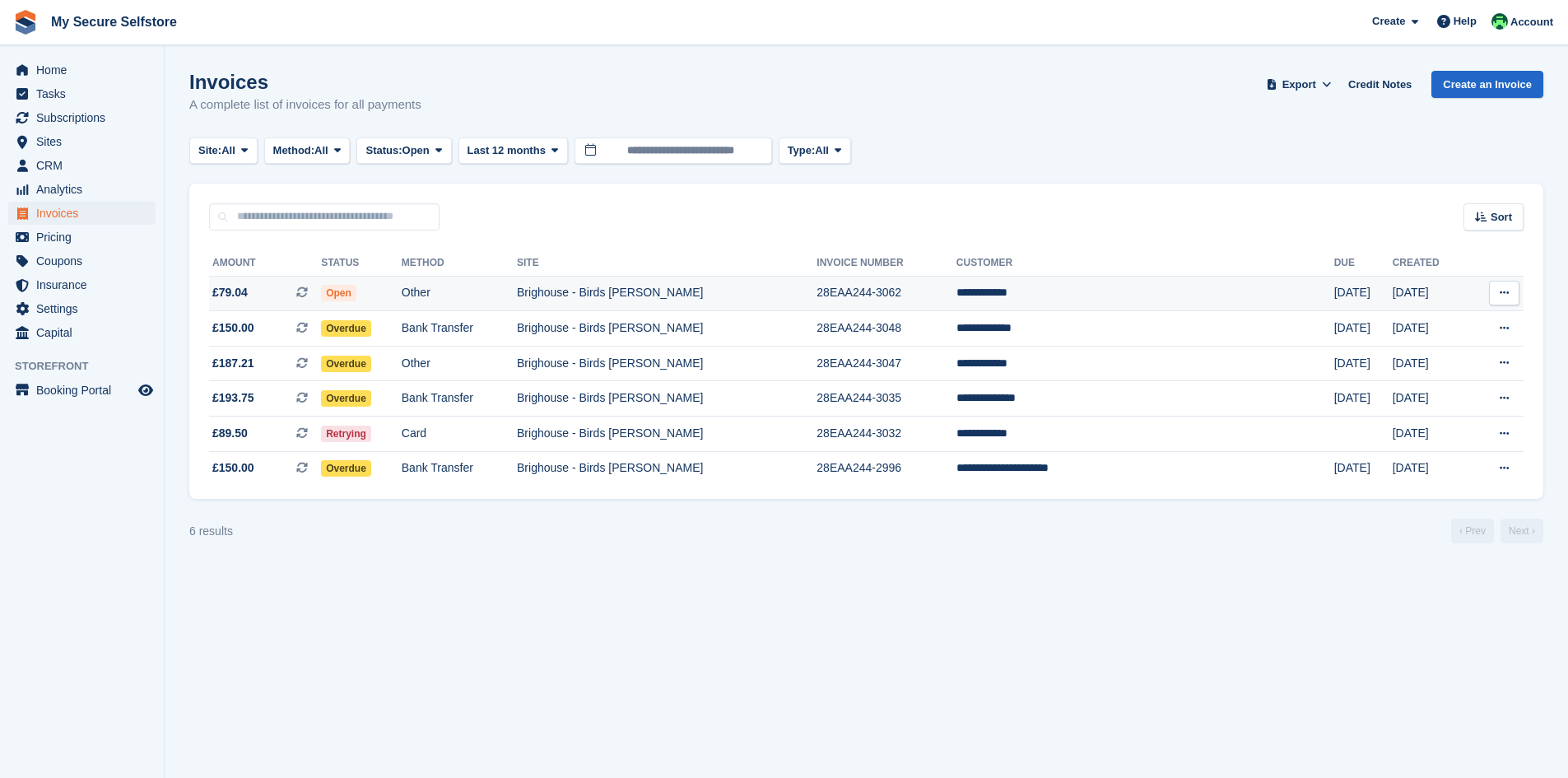
click at [627, 294] on td "Brighouse - Birds [PERSON_NAME]" at bounding box center [666, 293] width 300 height 36
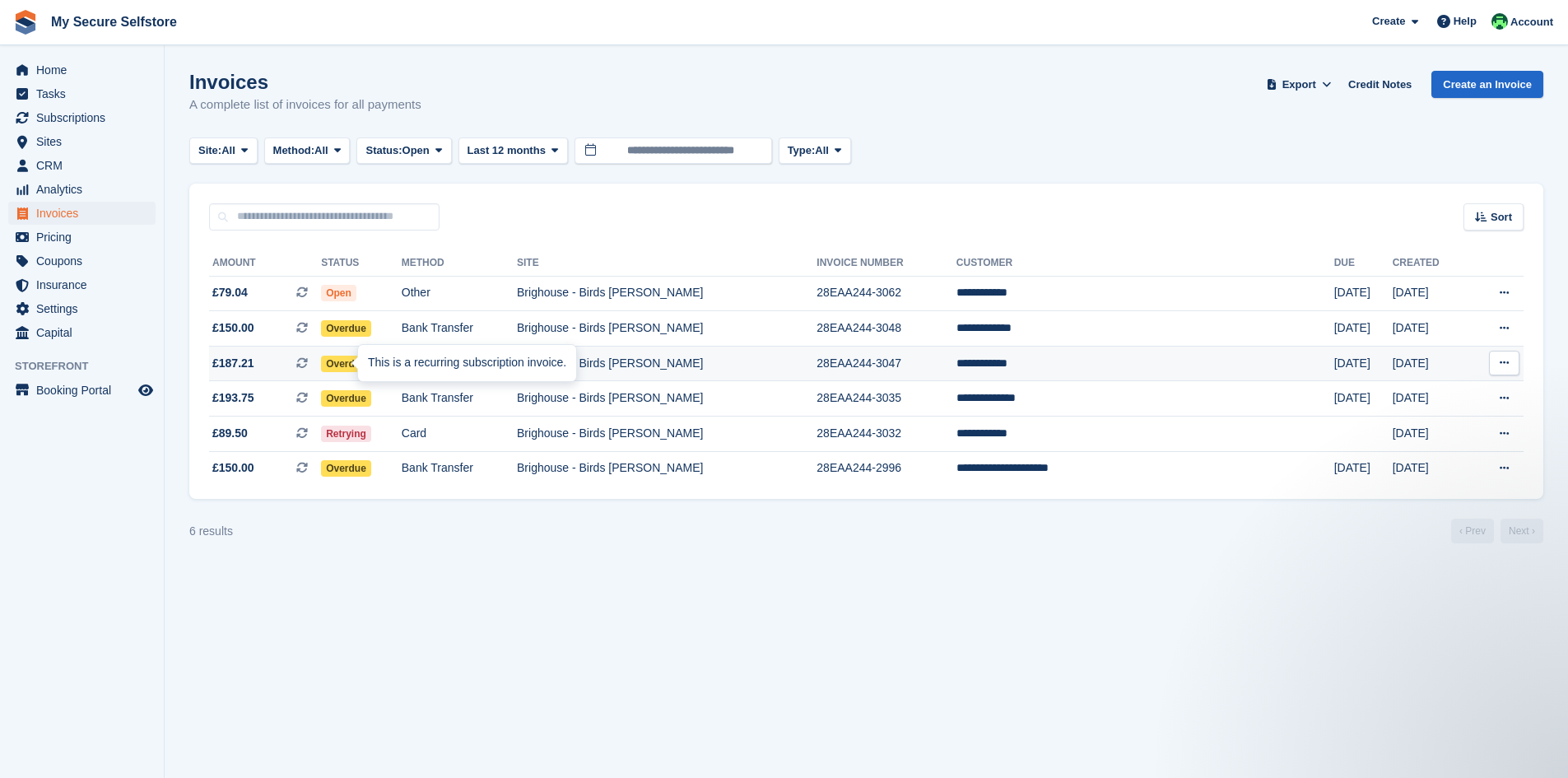
click at [358, 359] on div at bounding box center [365, 363] width 13 height 13
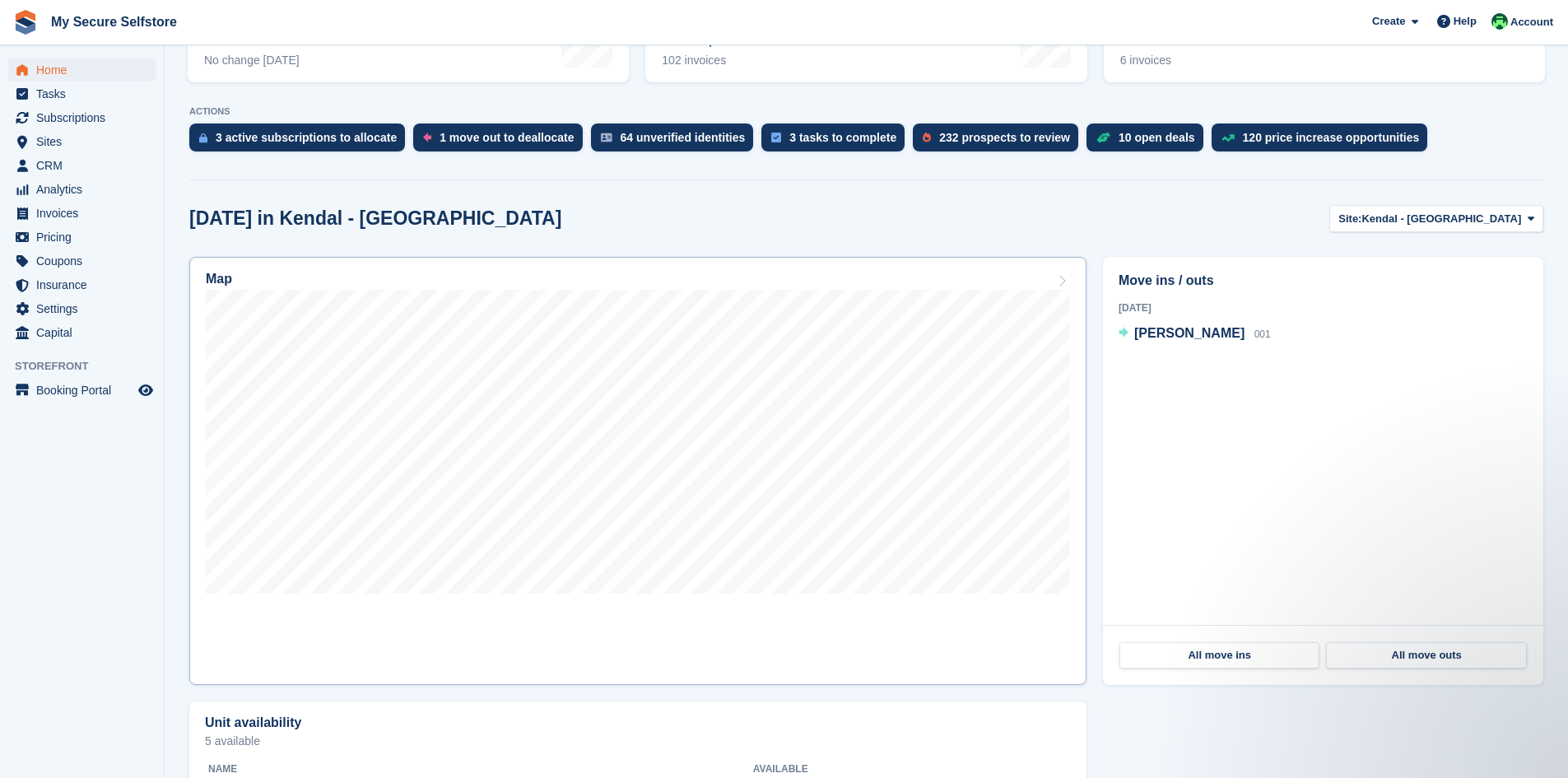
scroll to position [329, 0]
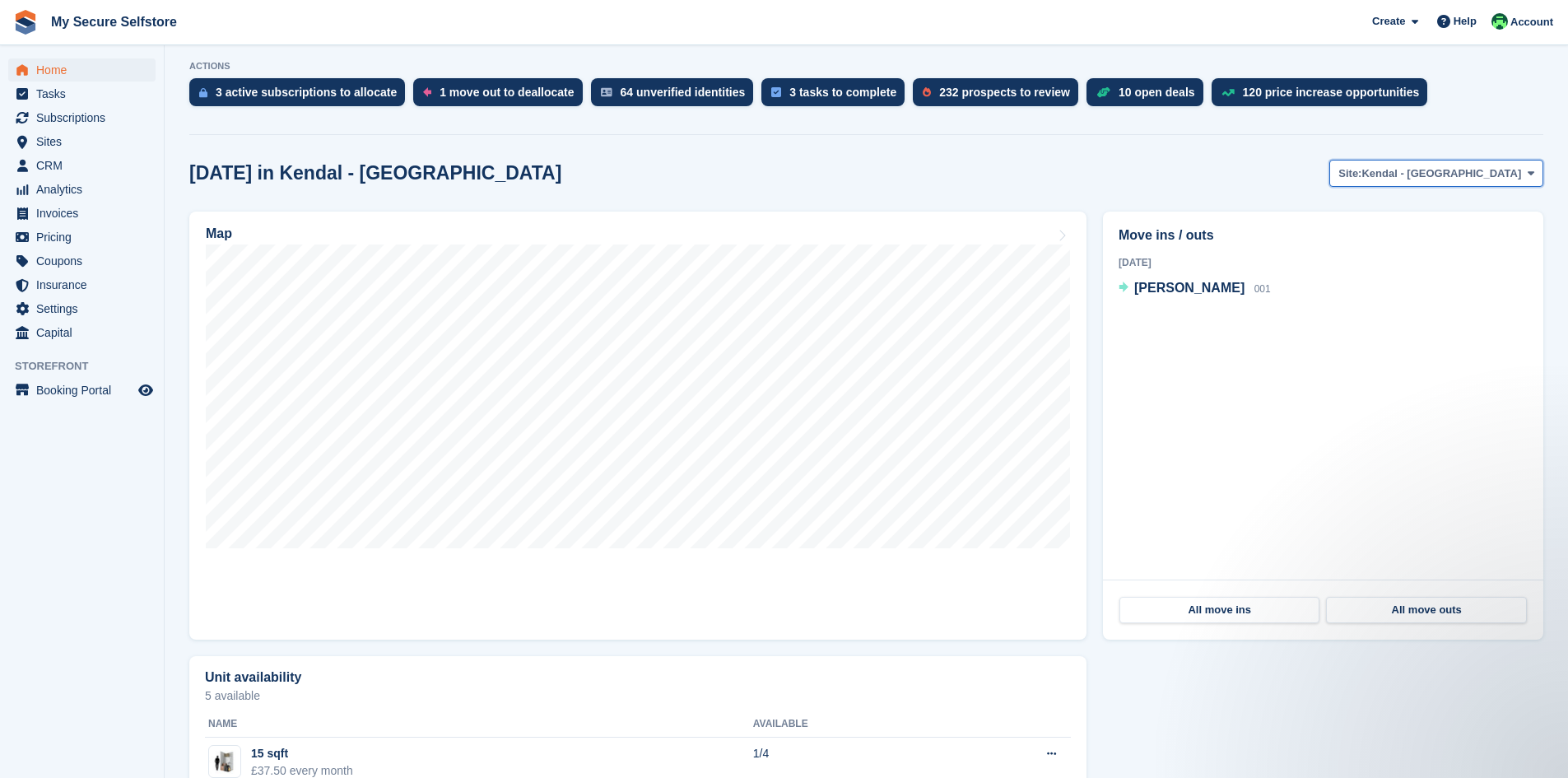
click at [1532, 173] on icon at bounding box center [1531, 173] width 7 height 11
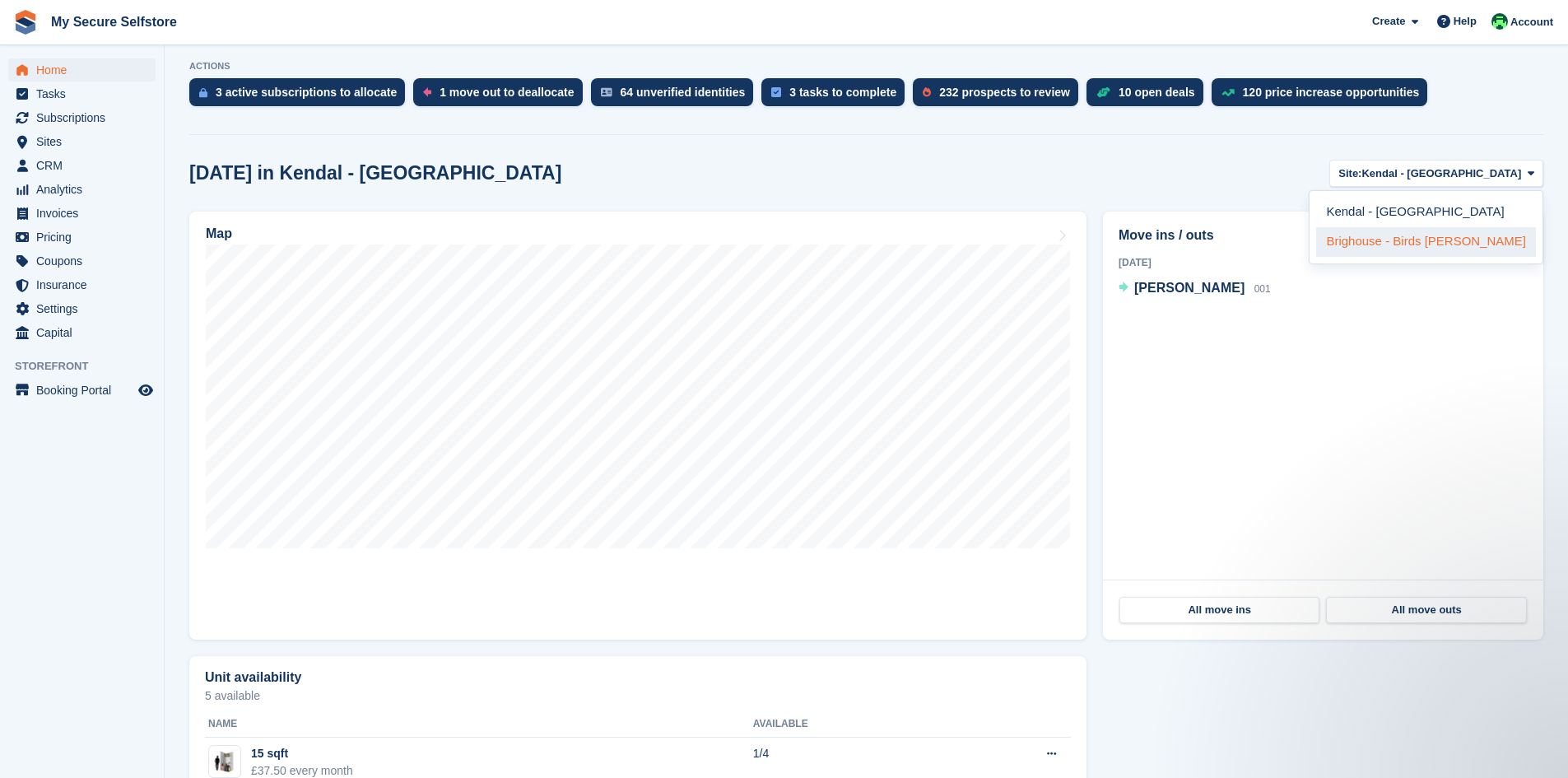
click at [1427, 236] on link "Brighouse - Birds [PERSON_NAME]" at bounding box center [1426, 242] width 220 height 30
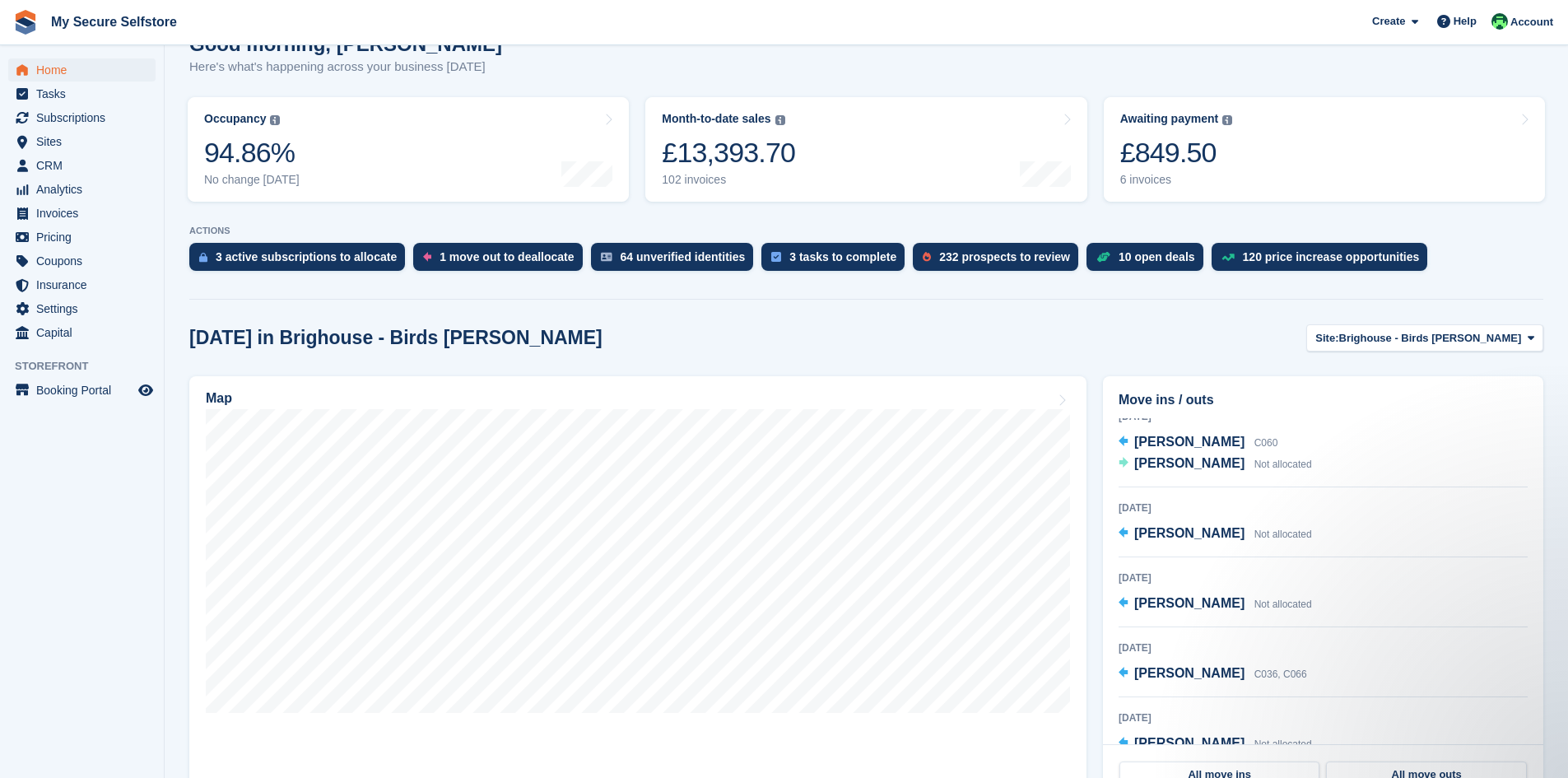
scroll to position [0, 0]
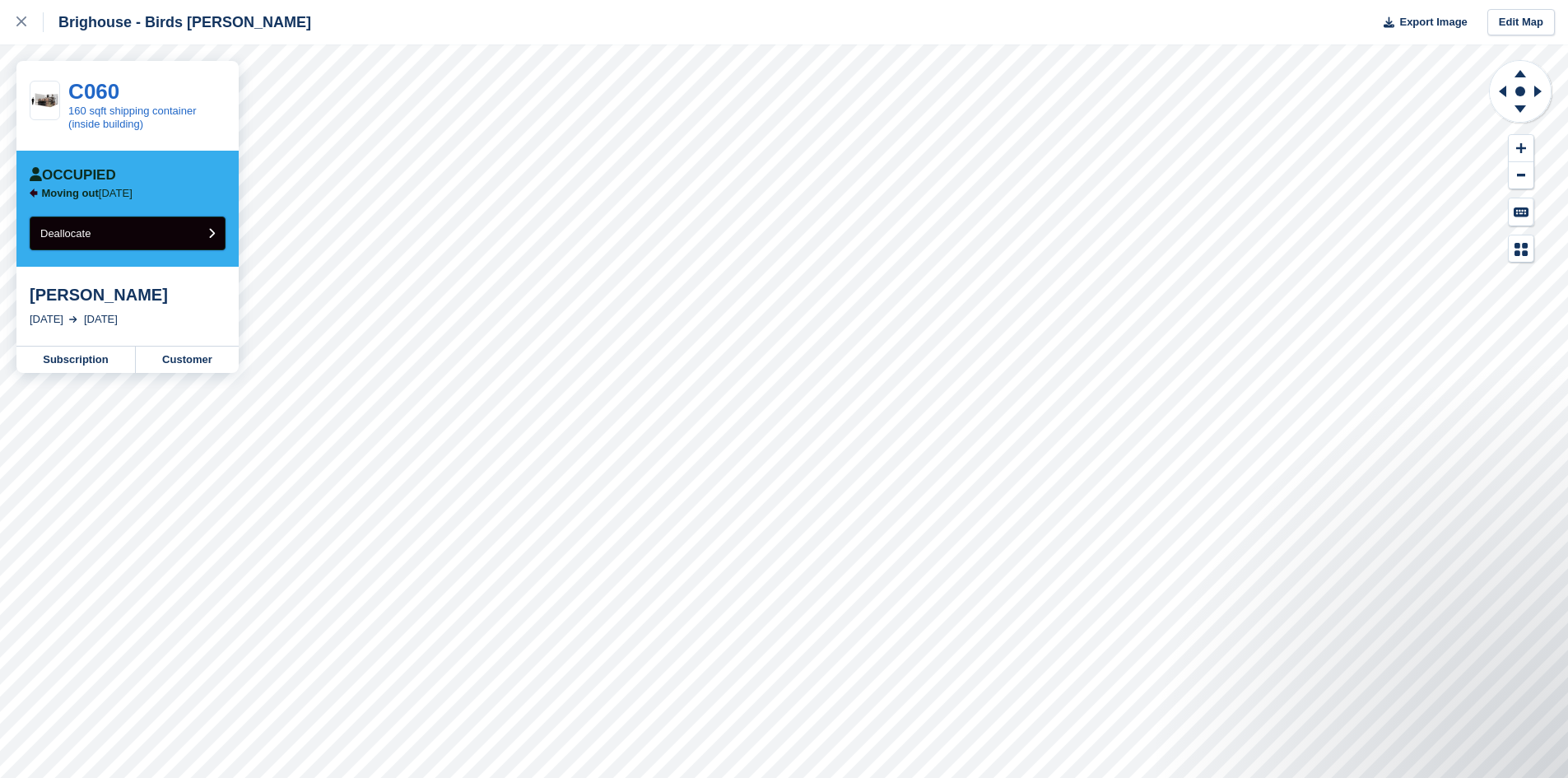
click at [211, 234] on icon "submit" at bounding box center [212, 233] width 7 height 11
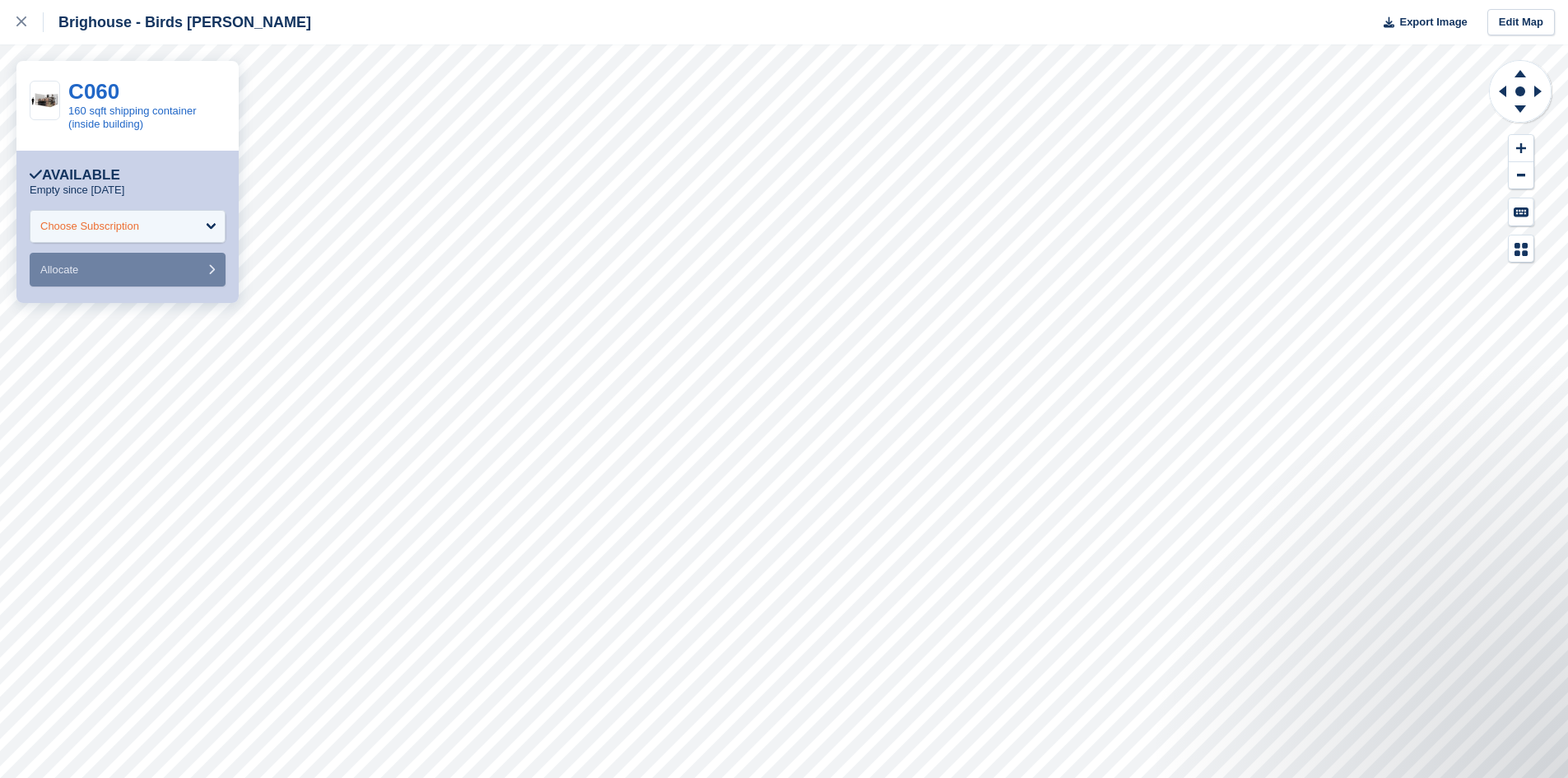
click at [209, 221] on div "Choose Subscription" at bounding box center [128, 227] width 196 height 33
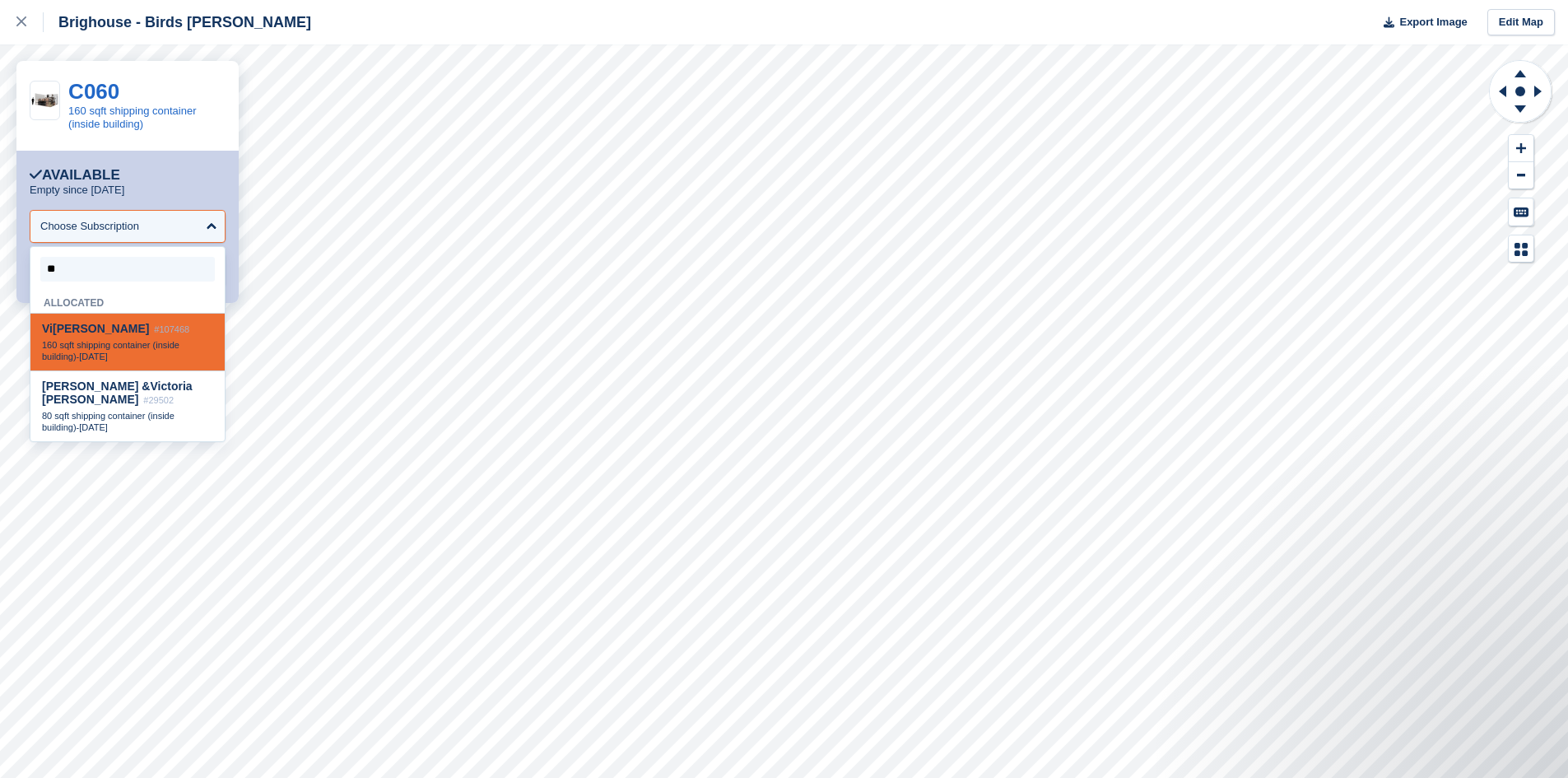
type input "***"
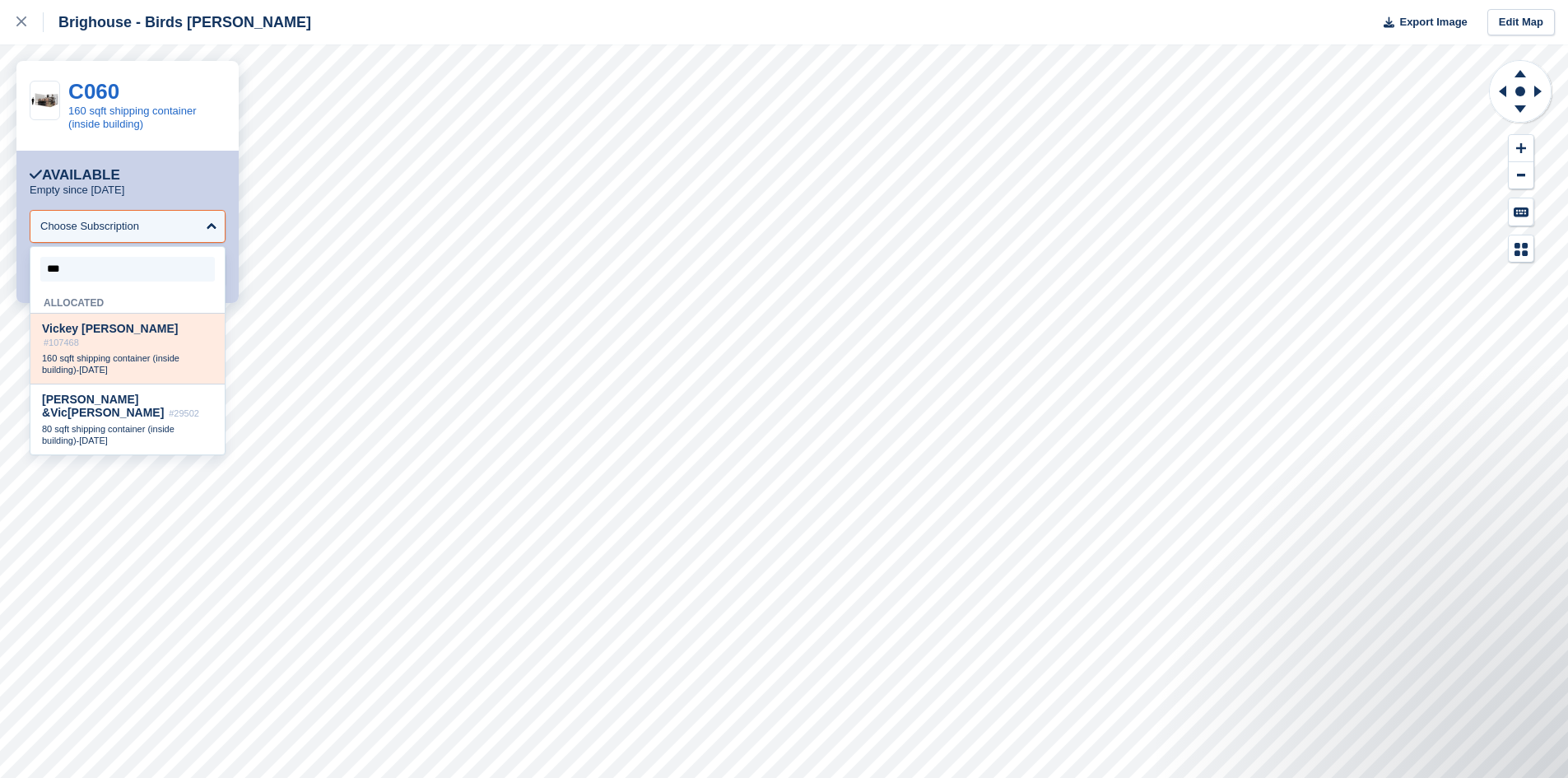
click at [123, 353] on span "160 sqft shipping container (inside building)" at bounding box center [111, 364] width 137 height 22
select select "******"
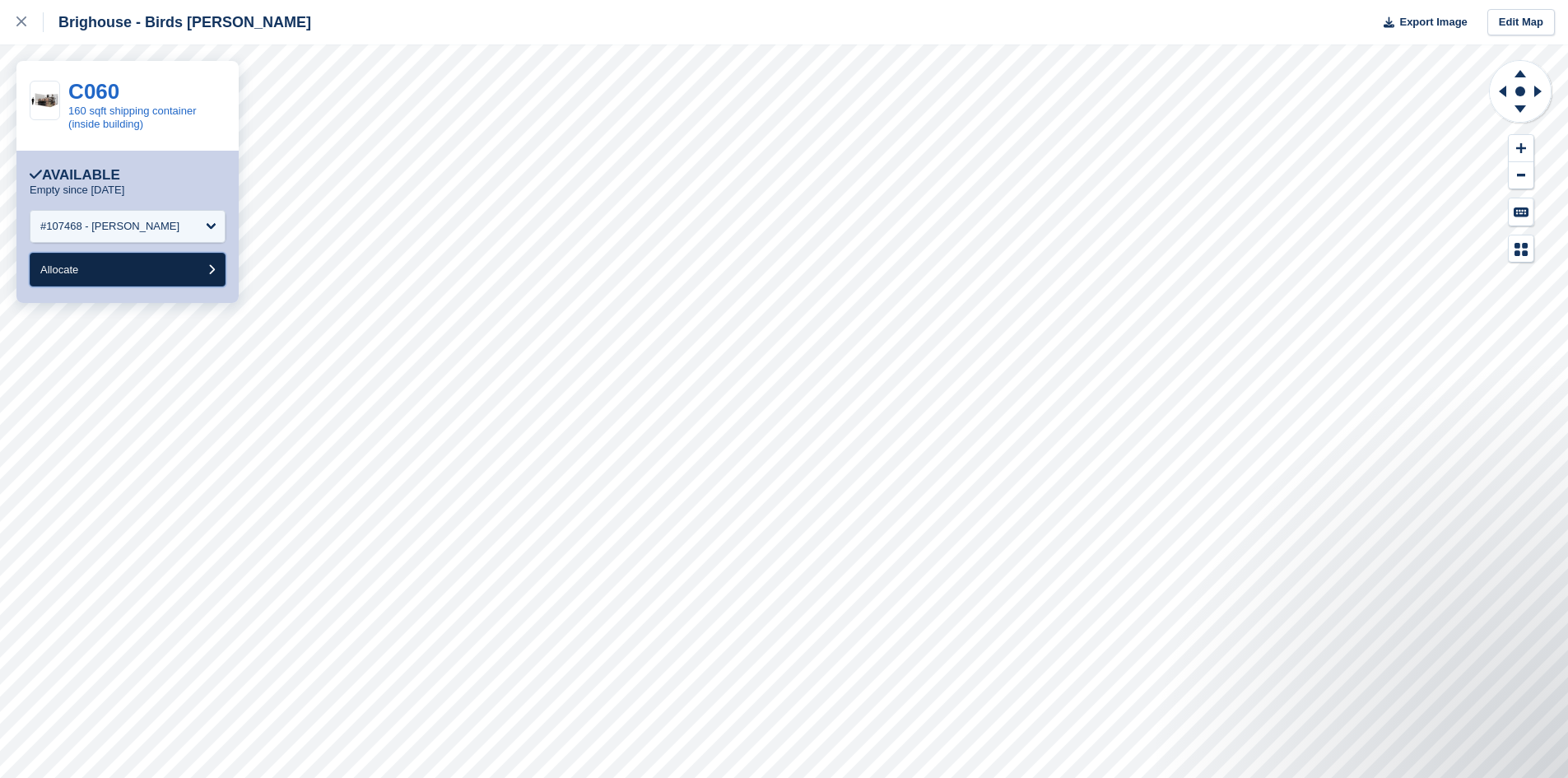
click at [139, 259] on button "Allocate" at bounding box center [128, 269] width 196 height 34
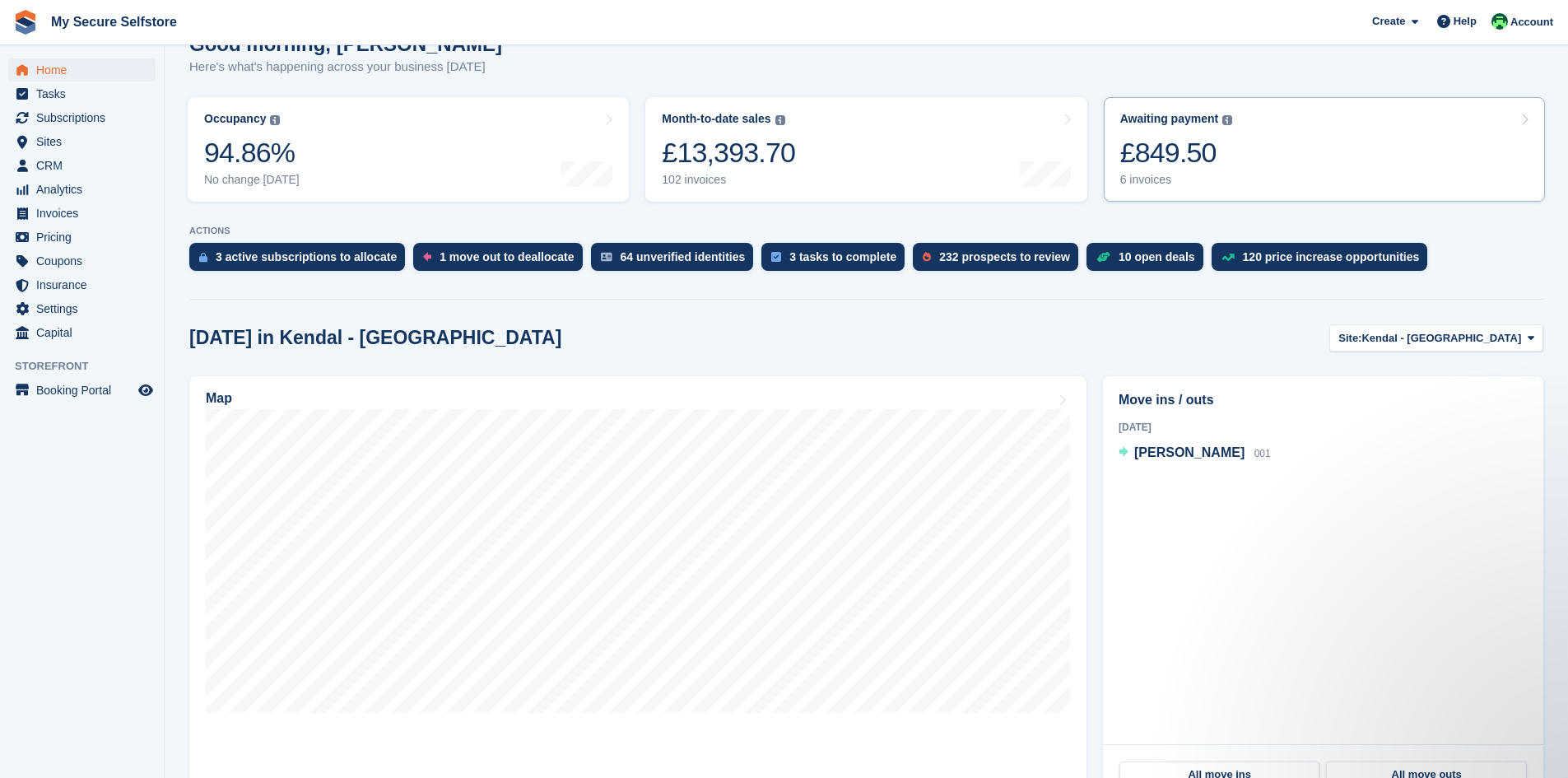
click at [1153, 145] on div "£849.50" at bounding box center [1177, 152] width 113 height 34
click at [1528, 338] on icon at bounding box center [1531, 337] width 7 height 11
click at [1451, 411] on link "Brighouse - Birds [PERSON_NAME]" at bounding box center [1426, 407] width 220 height 30
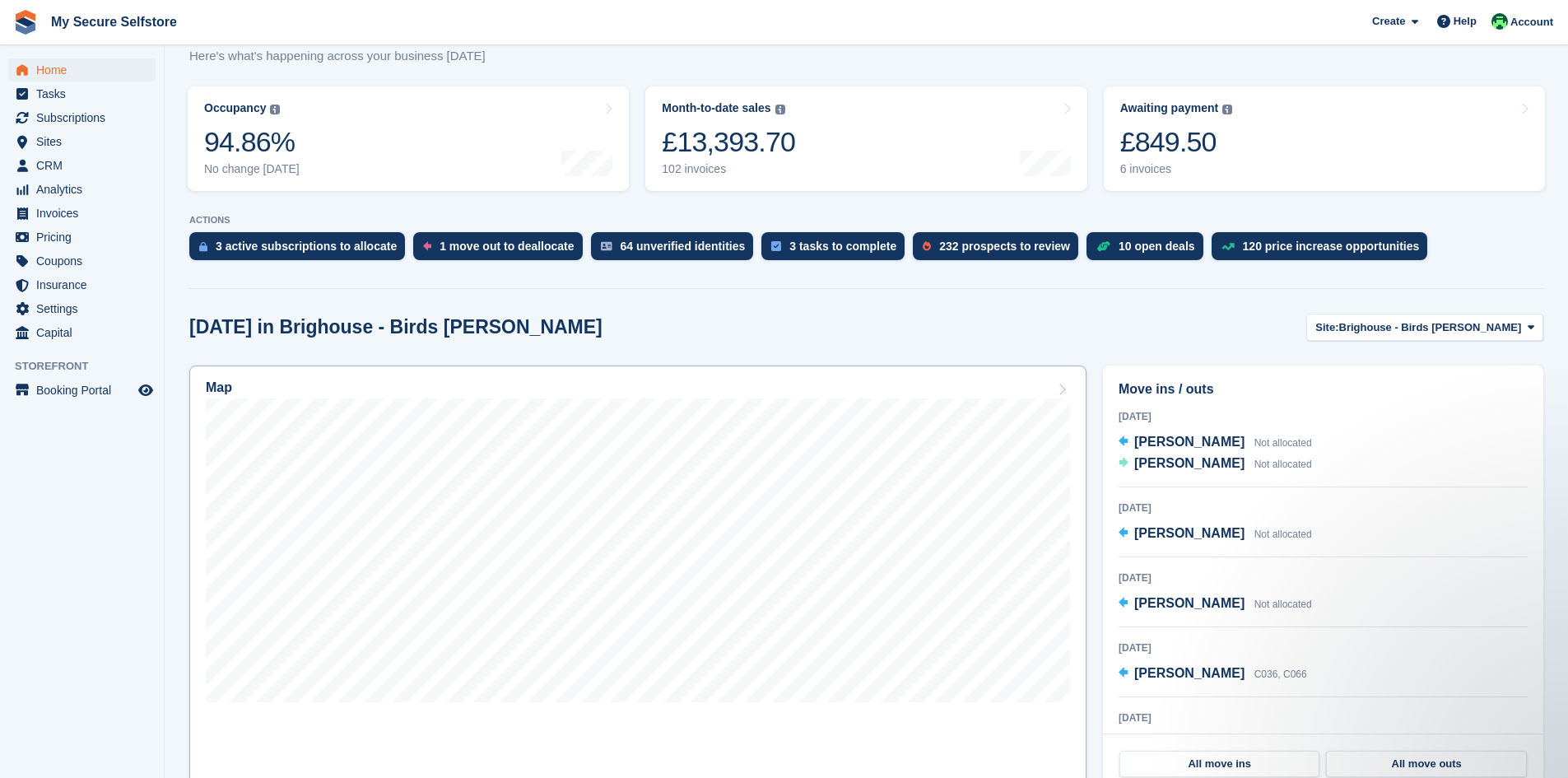
scroll to position [82, 0]
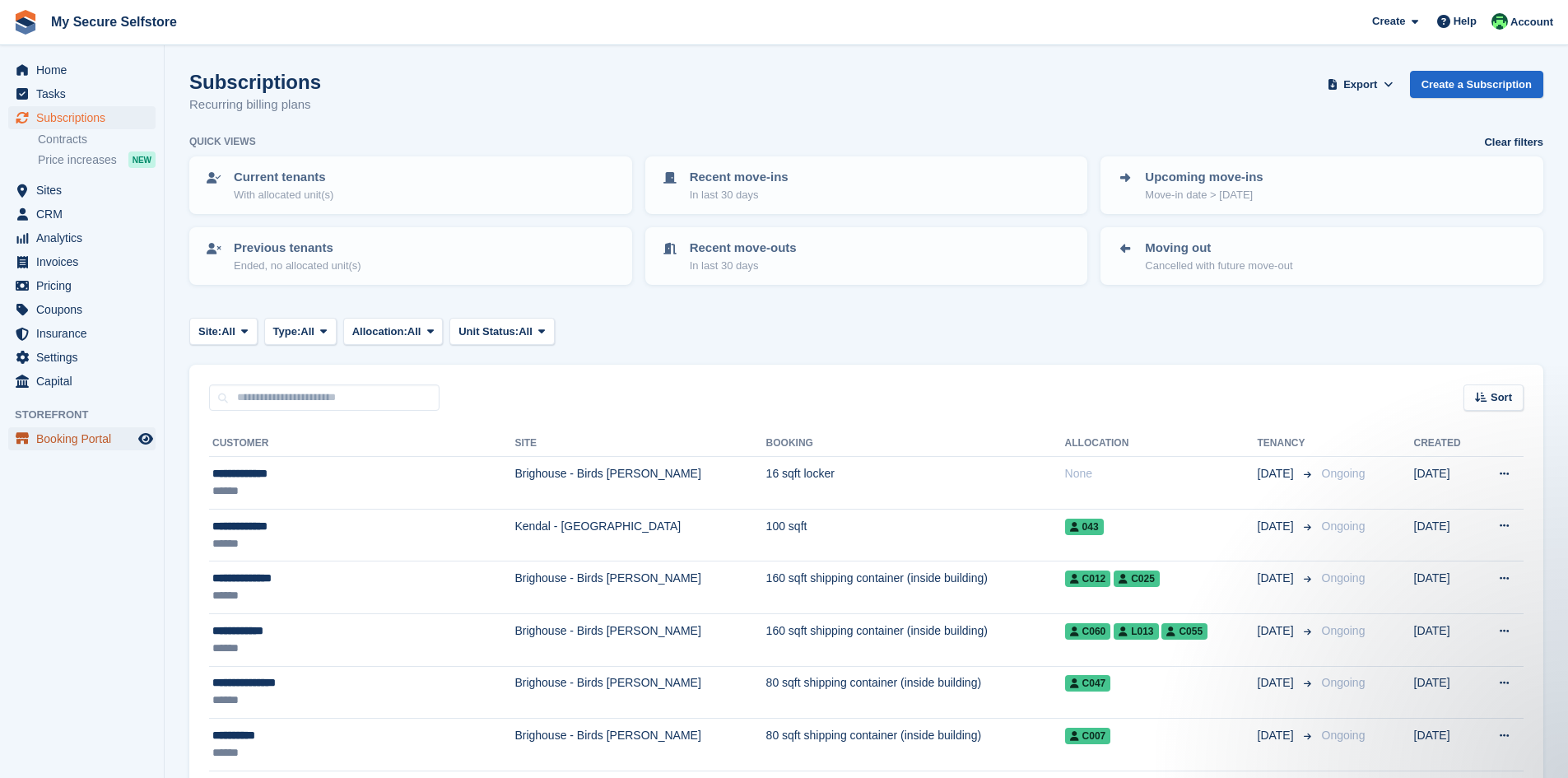
click at [70, 438] on span "Booking Portal" at bounding box center [86, 439] width 99 height 23
click at [69, 66] on span "Home" at bounding box center [86, 70] width 99 height 23
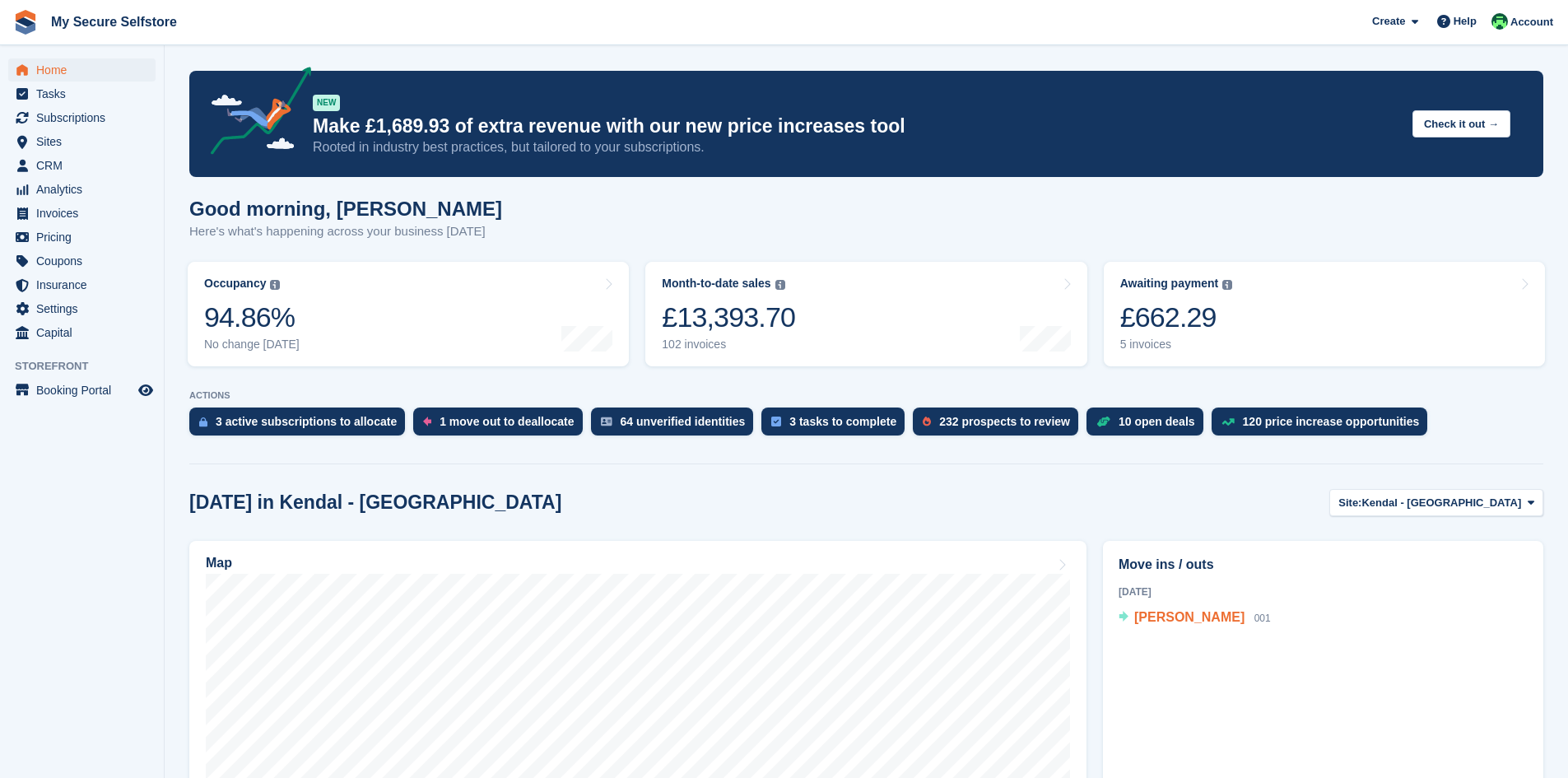
click at [1195, 614] on span "[PERSON_NAME]" at bounding box center [1189, 617] width 111 height 14
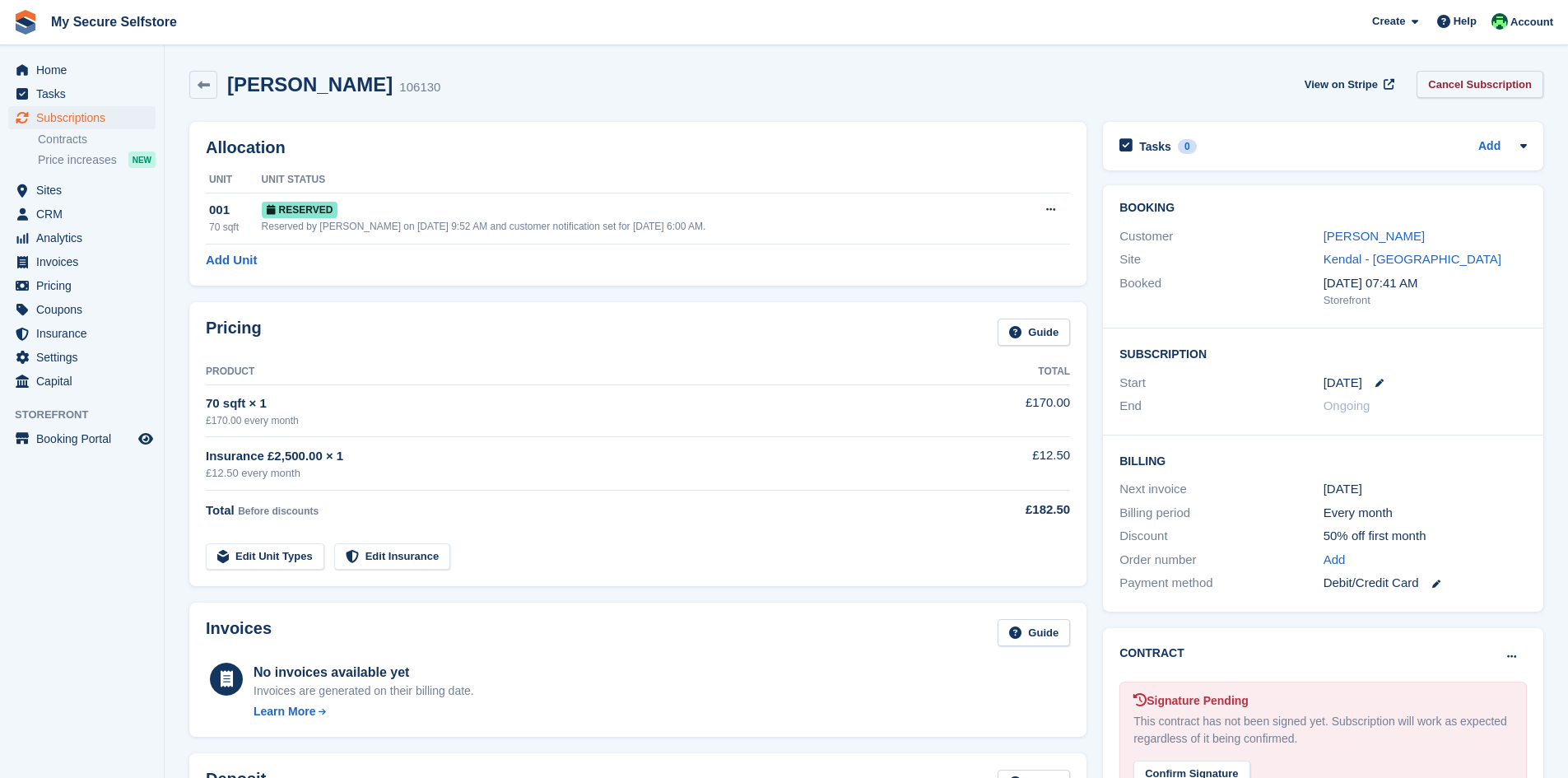
click at [1482, 77] on link "Cancel Subscription" at bounding box center [1480, 84] width 127 height 27
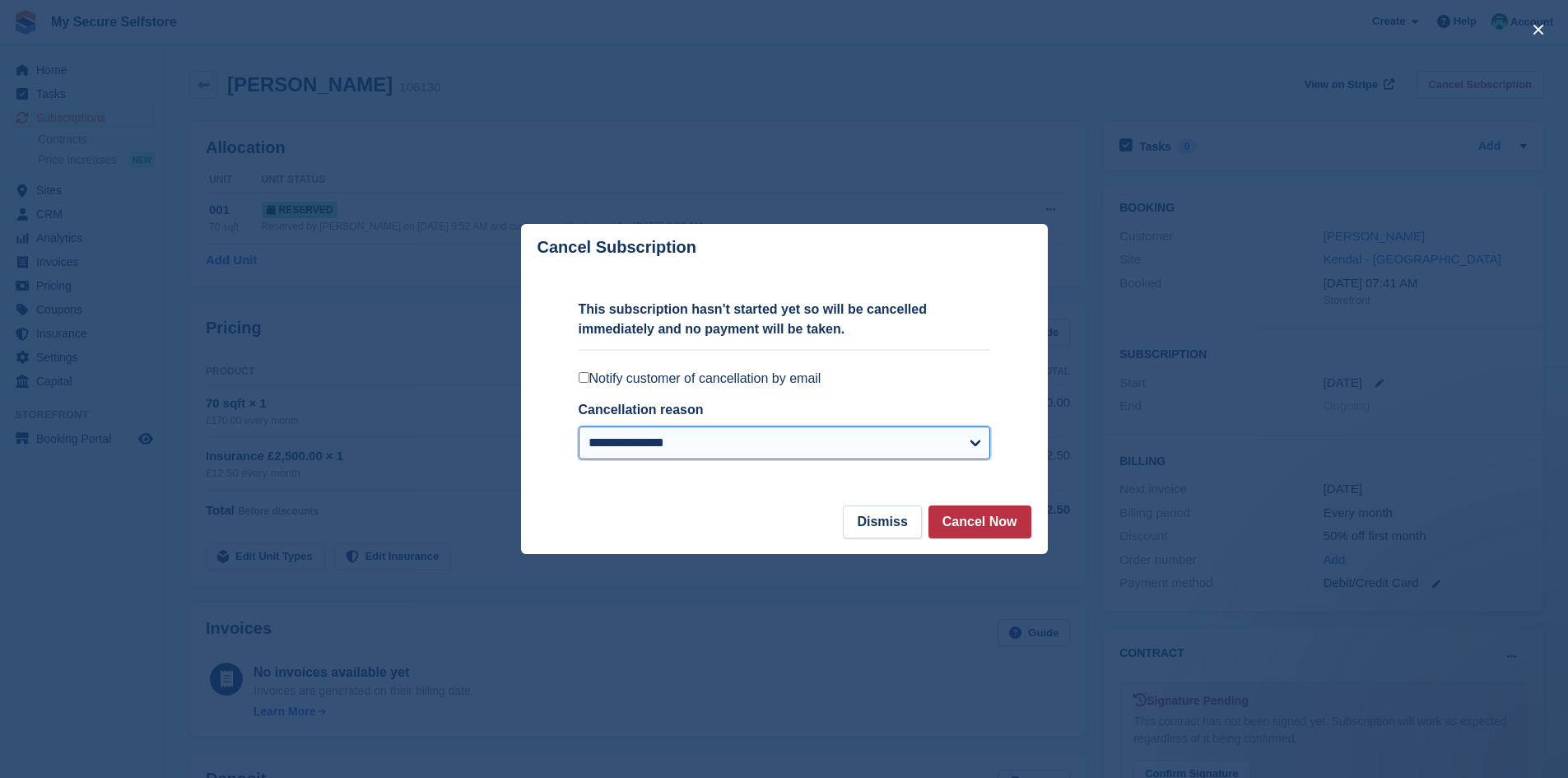
click at [978, 435] on select "**********" at bounding box center [784, 443] width 411 height 33
select select "**********"
click at [578, 428] on select "**********" at bounding box center [784, 443] width 411 height 33
click at [1002, 524] on button "Cancel Now" at bounding box center [980, 522] width 103 height 33
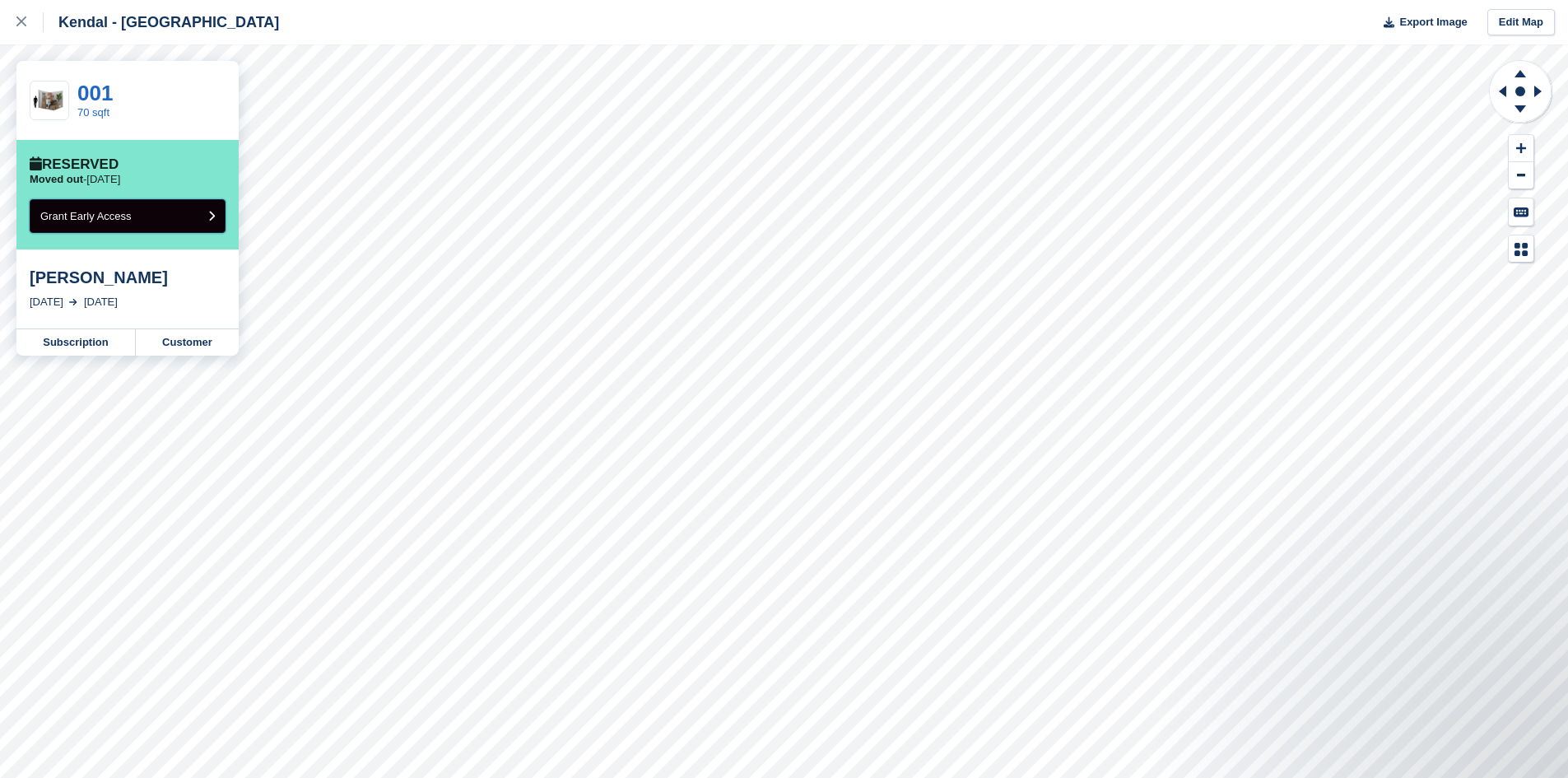
click at [214, 214] on icon "submit" at bounding box center [212, 216] width 7 height 11
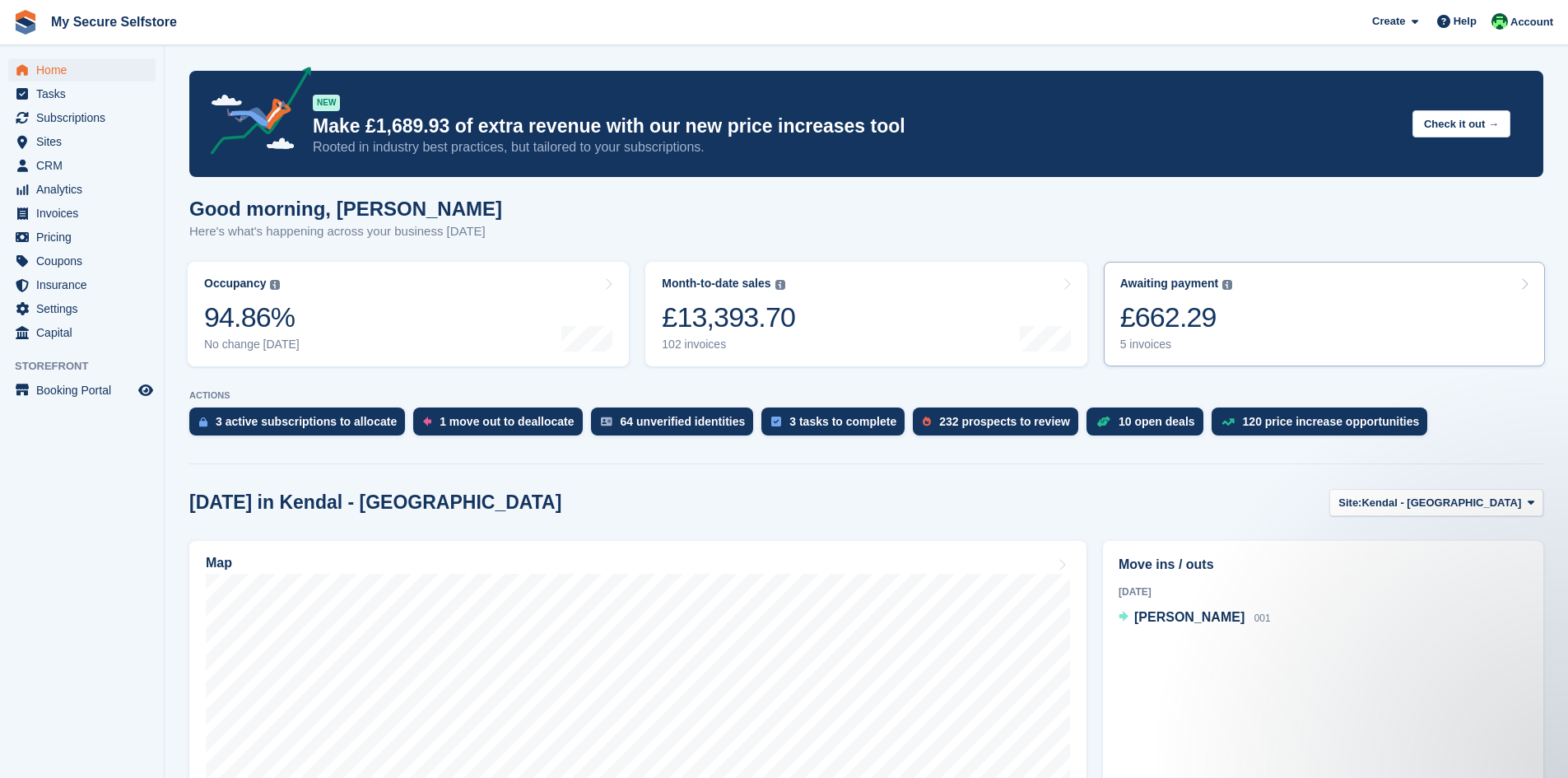
click at [1145, 323] on div "£662.29" at bounding box center [1177, 318] width 113 height 34
click at [73, 288] on span "Insurance" at bounding box center [86, 285] width 99 height 23
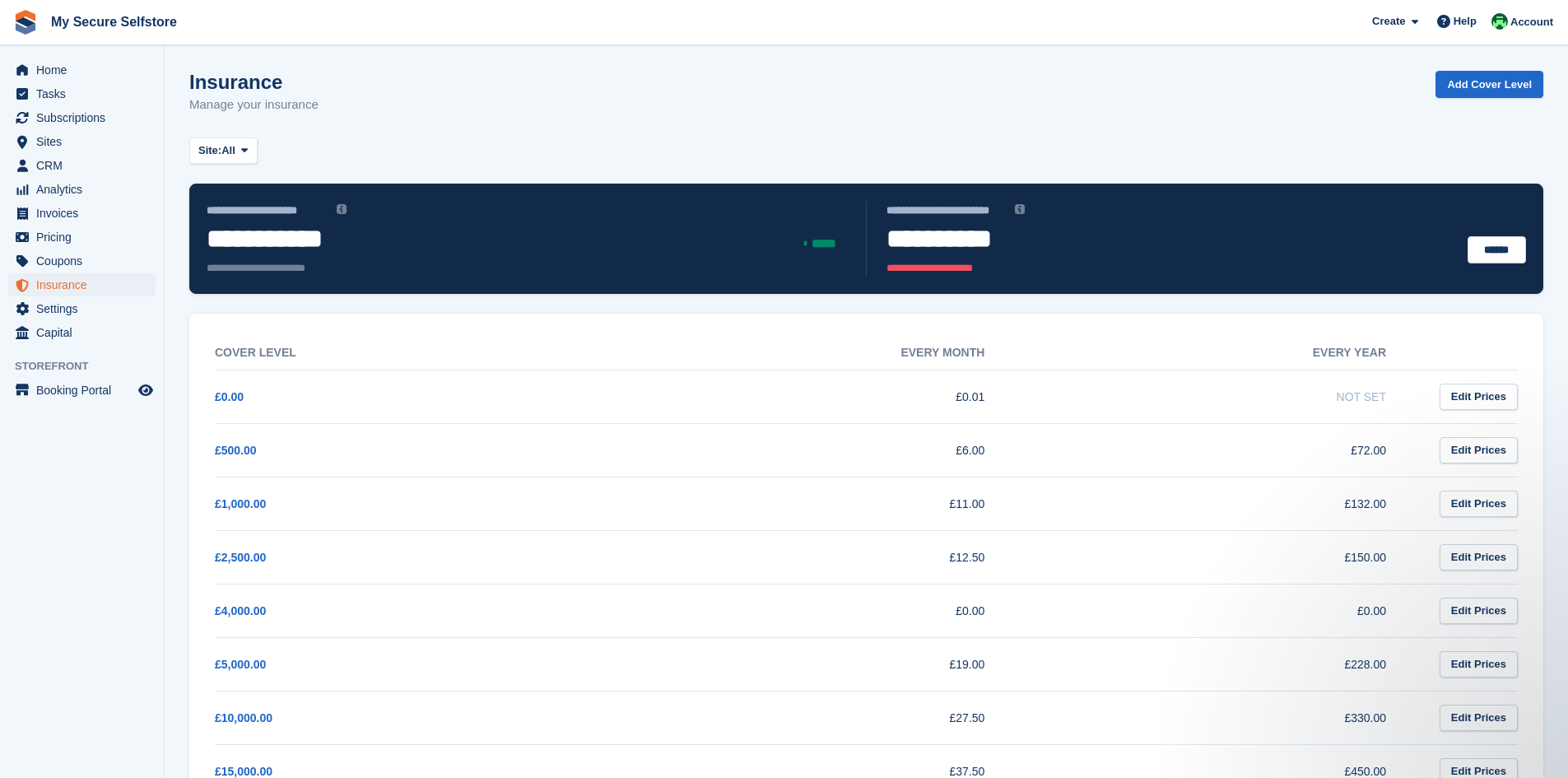
scroll to position [82, 0]
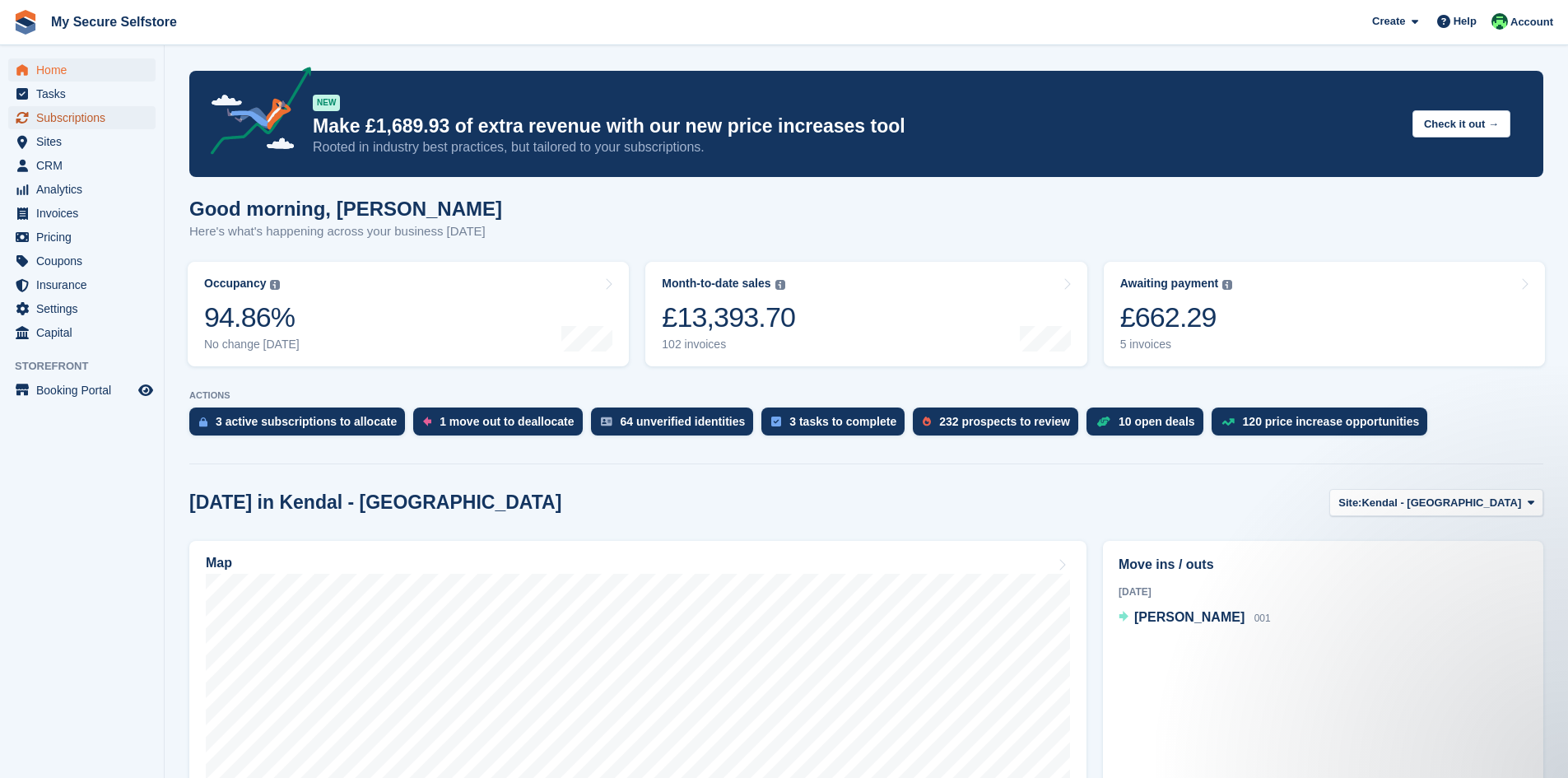
click at [69, 121] on span "Subscriptions" at bounding box center [86, 118] width 99 height 23
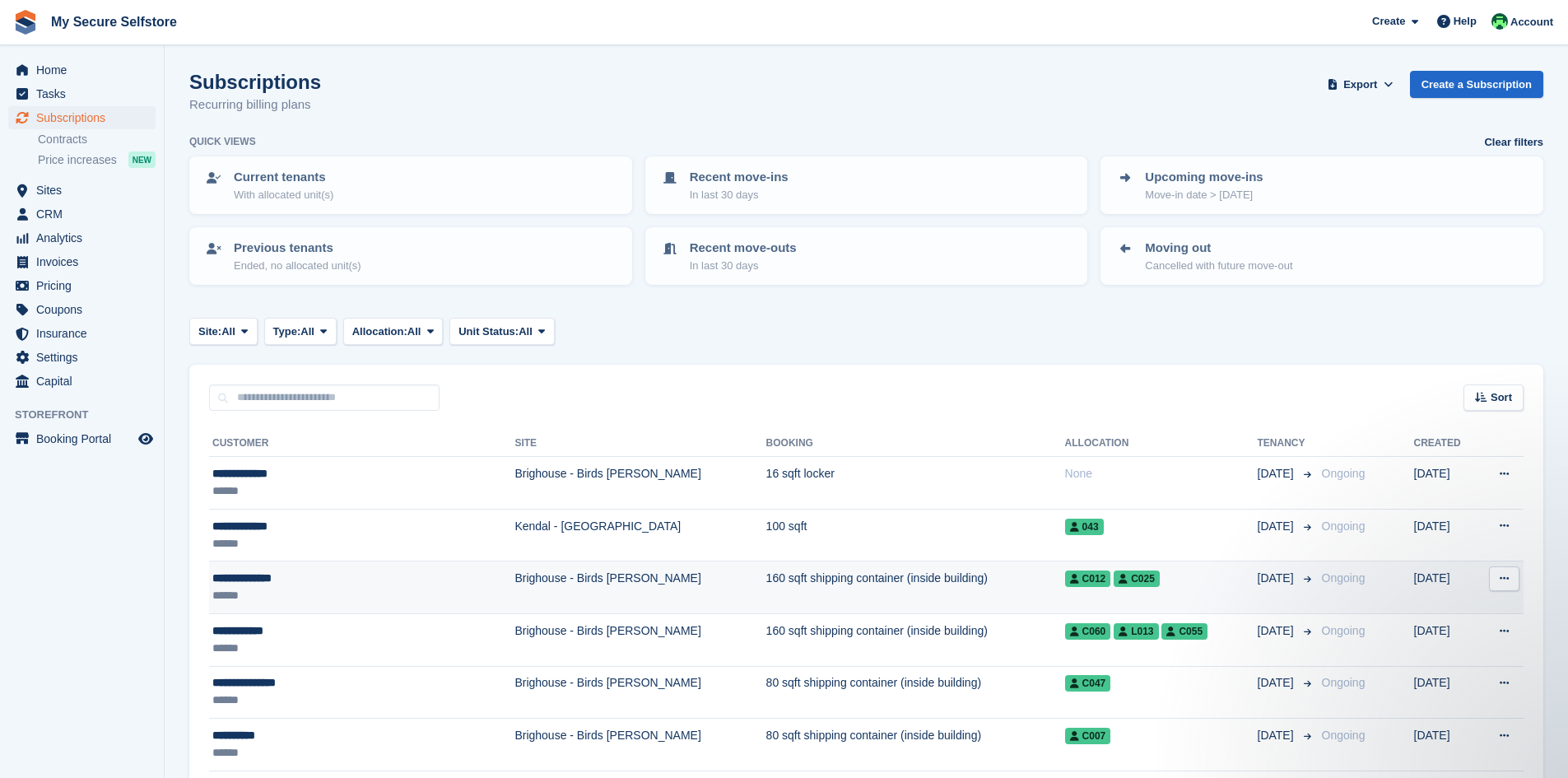
click at [417, 587] on div "******" at bounding box center [324, 595] width 224 height 17
